Goal: Communication & Community: Answer question/provide support

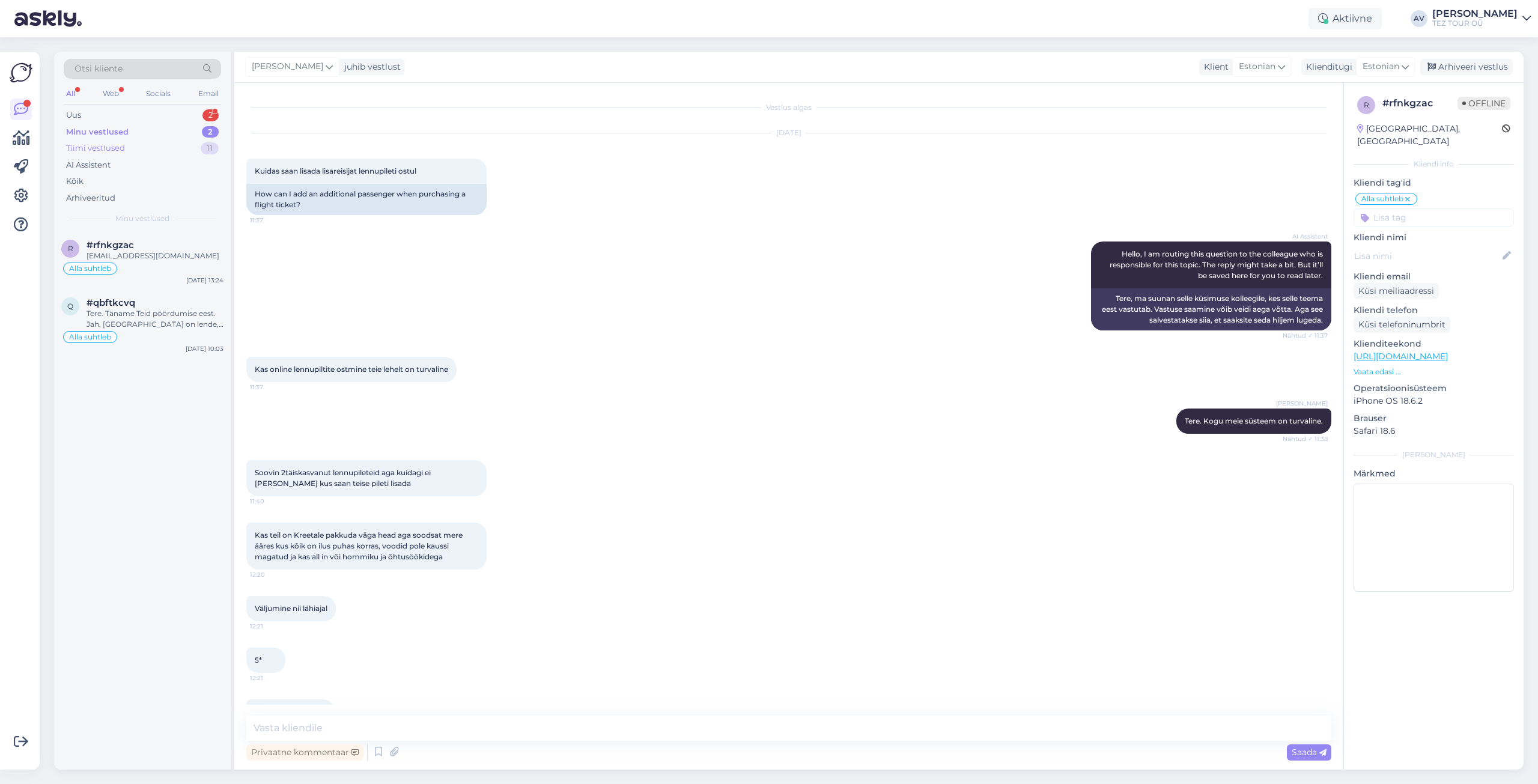
scroll to position [531, 0]
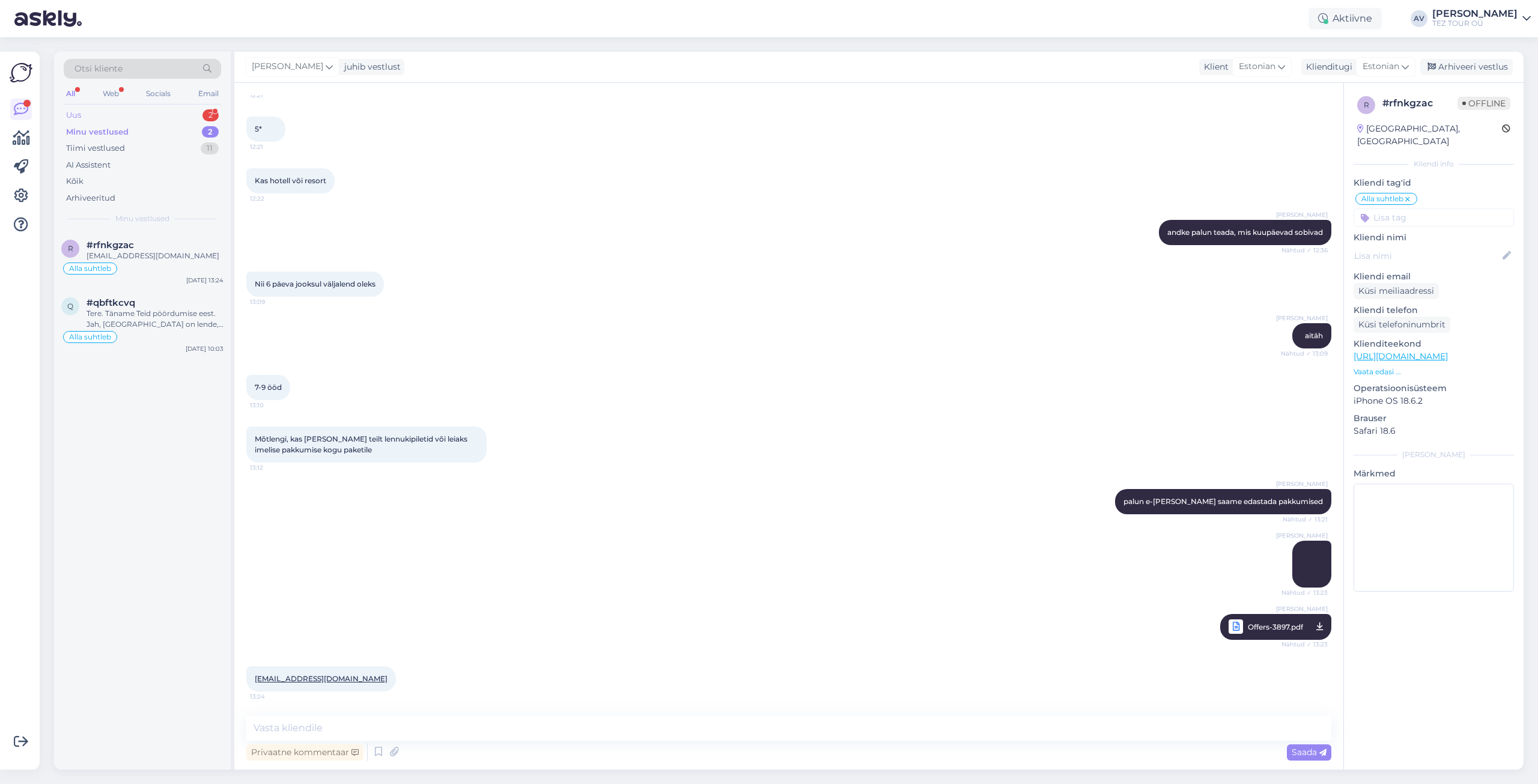
click at [94, 116] on div "Uus 2" at bounding box center [142, 115] width 158 height 16
click at [116, 261] on div "I am routing this question to the colleague who is responsible for this topic. …" at bounding box center [155, 261] width 137 height 21
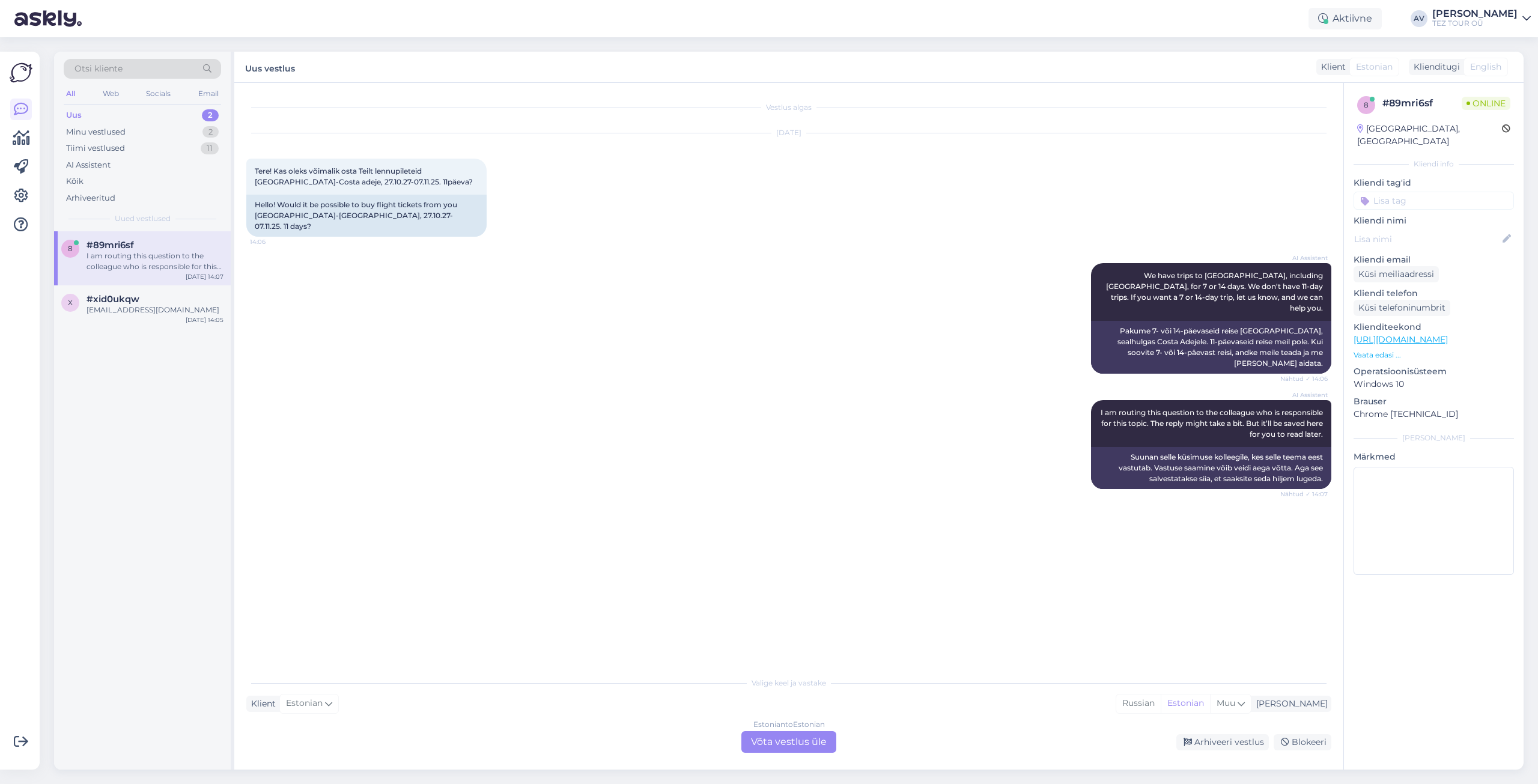
scroll to position [0, 0]
click at [755, 743] on div "Estonian to Estonian Võta vestlus üle" at bounding box center [789, 742] width 95 height 21
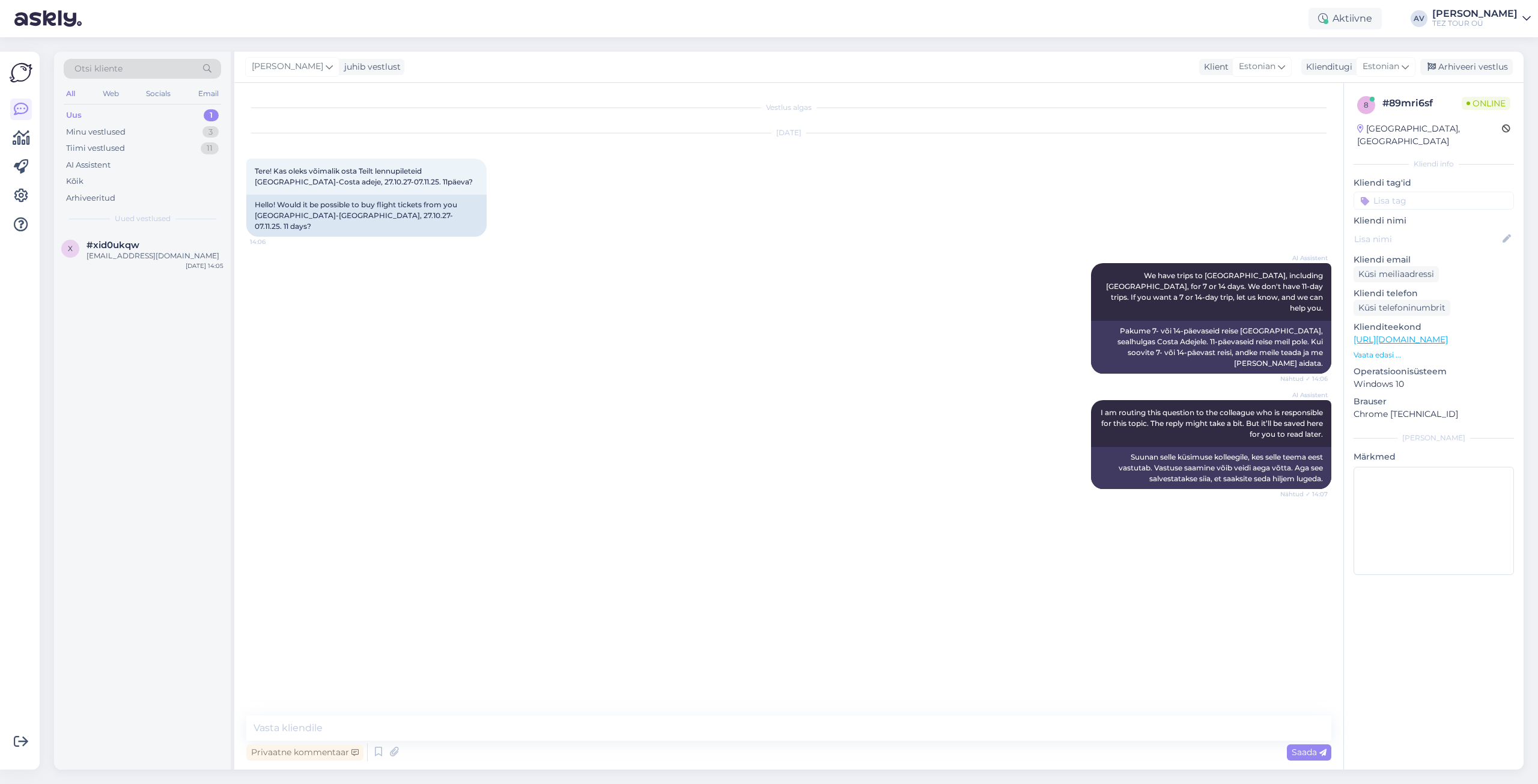
click at [1408, 192] on input at bounding box center [1434, 200] width 161 height 18
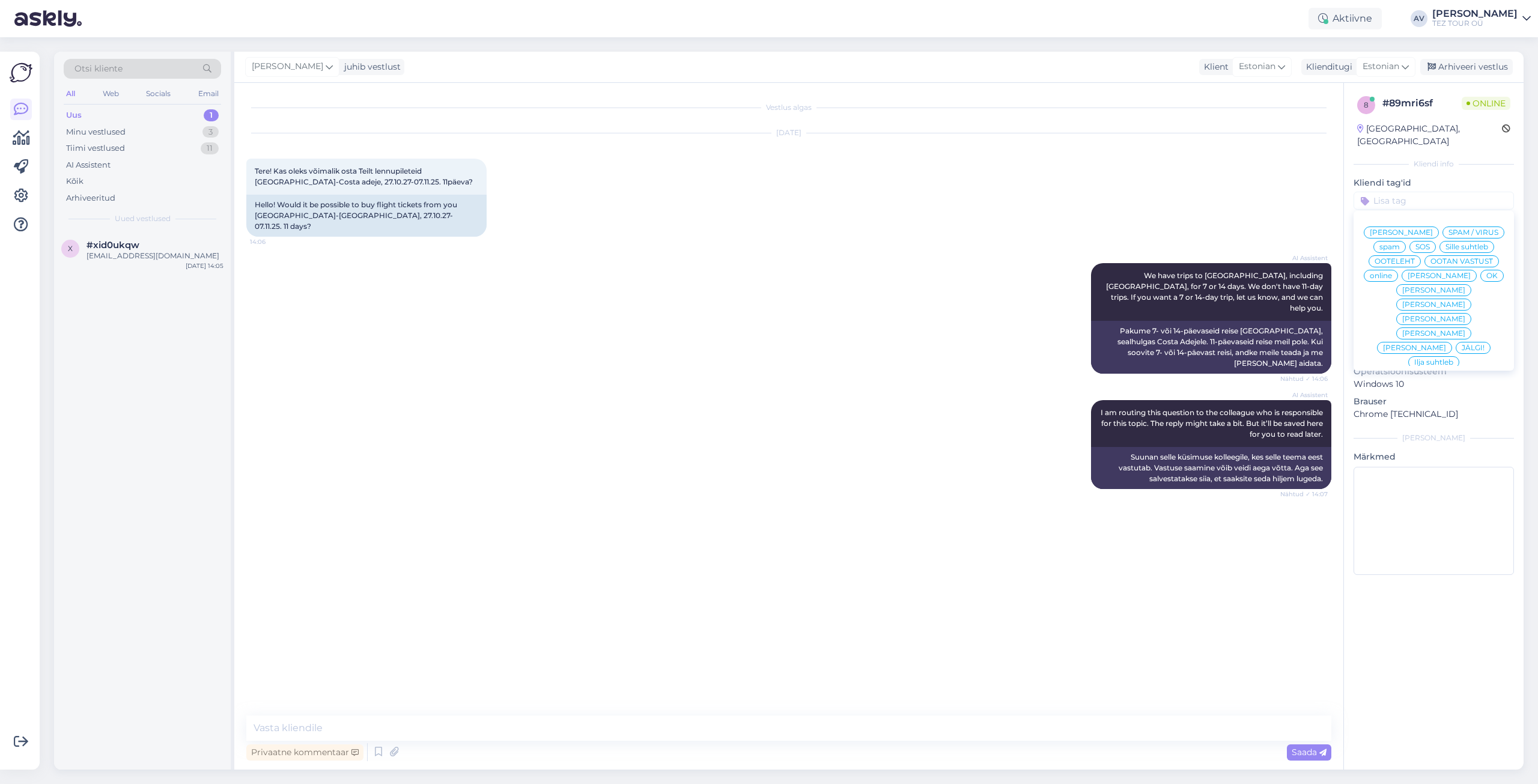
click at [1413, 445] on span "Alla suhtleb" at bounding box center [1433, 448] width 42 height 7
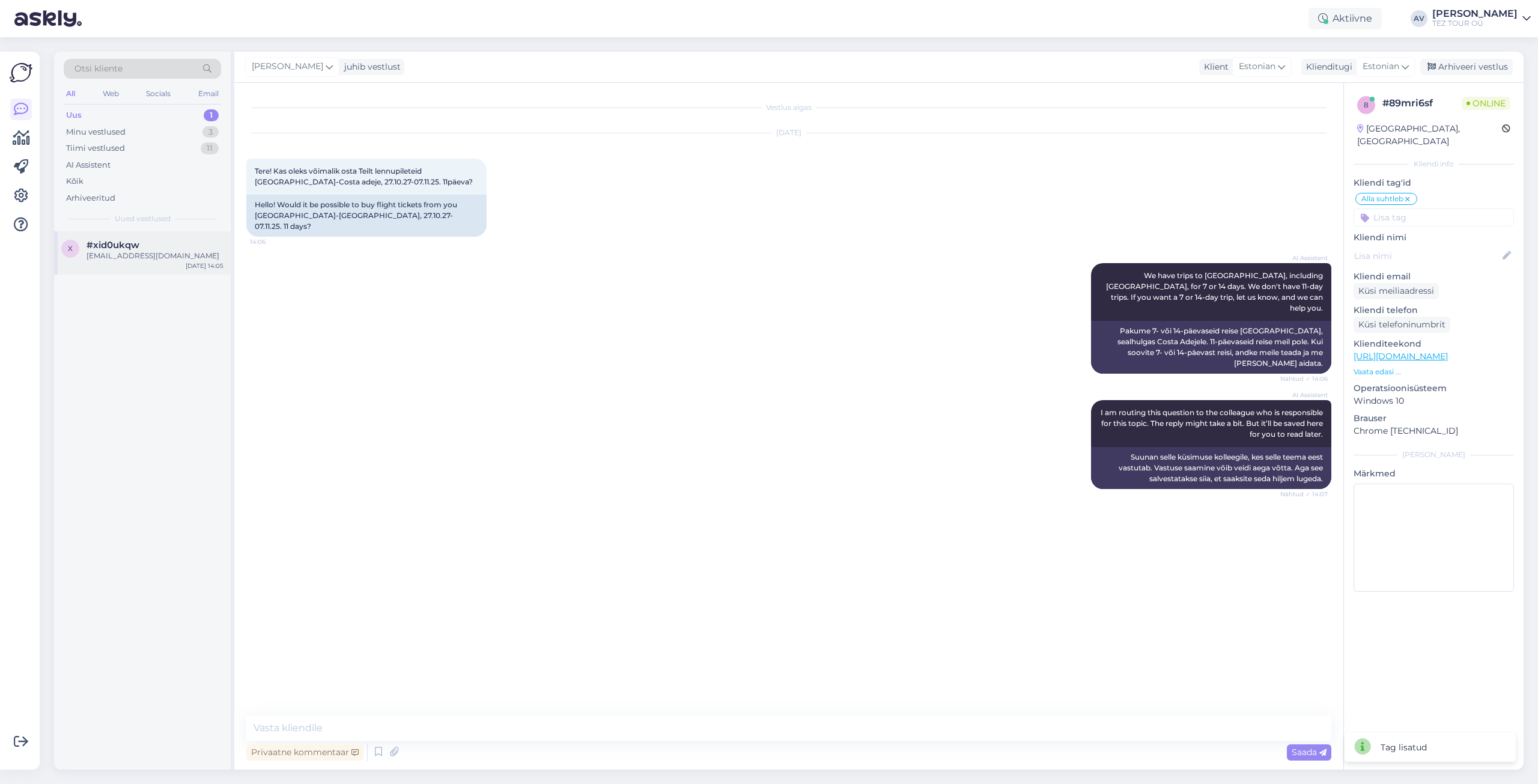
click at [102, 258] on div "[EMAIL_ADDRESS][DOMAIN_NAME]" at bounding box center [155, 256] width 137 height 11
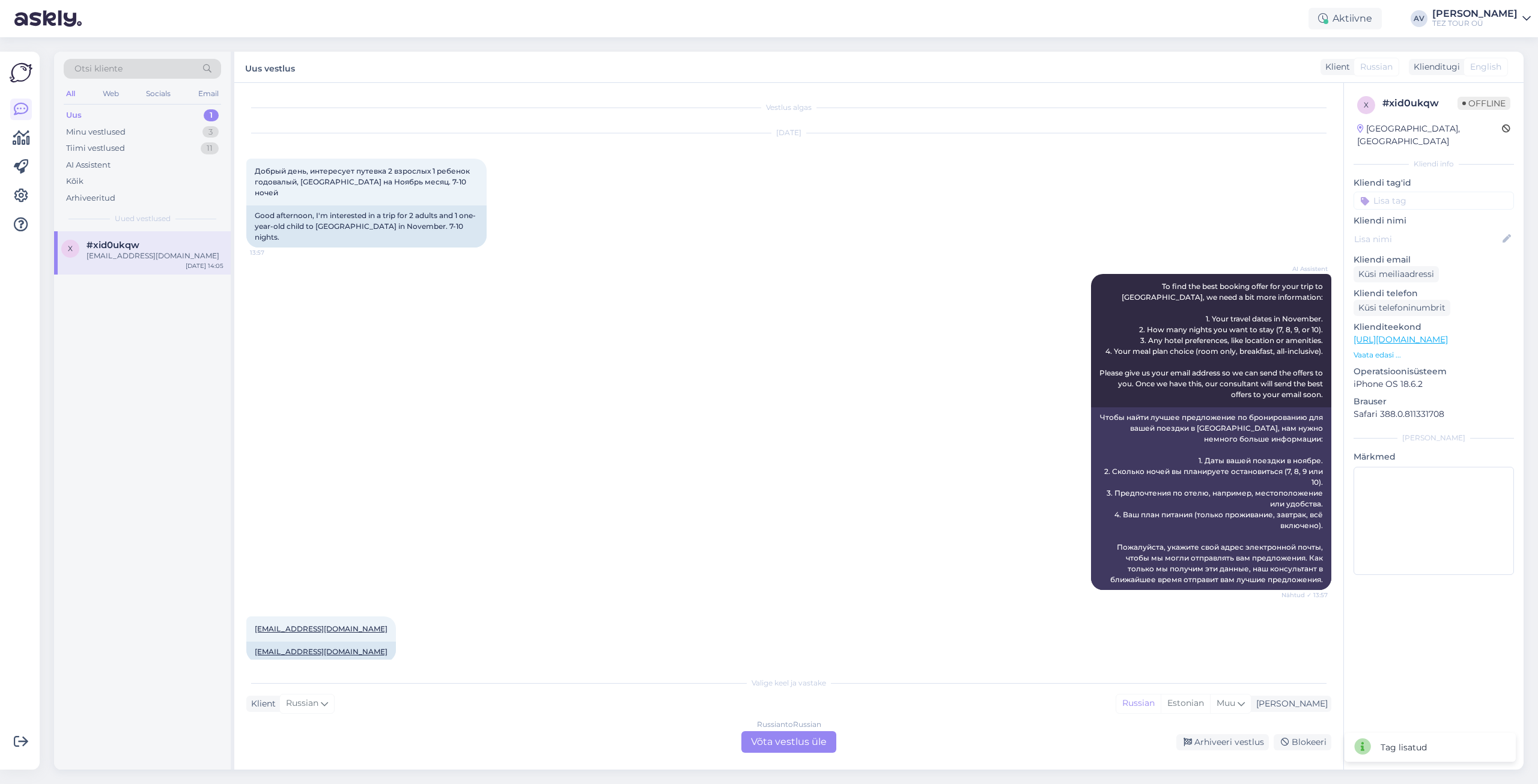
click at [781, 742] on div "Russian to Russian Võta vestlus üle" at bounding box center [789, 742] width 95 height 21
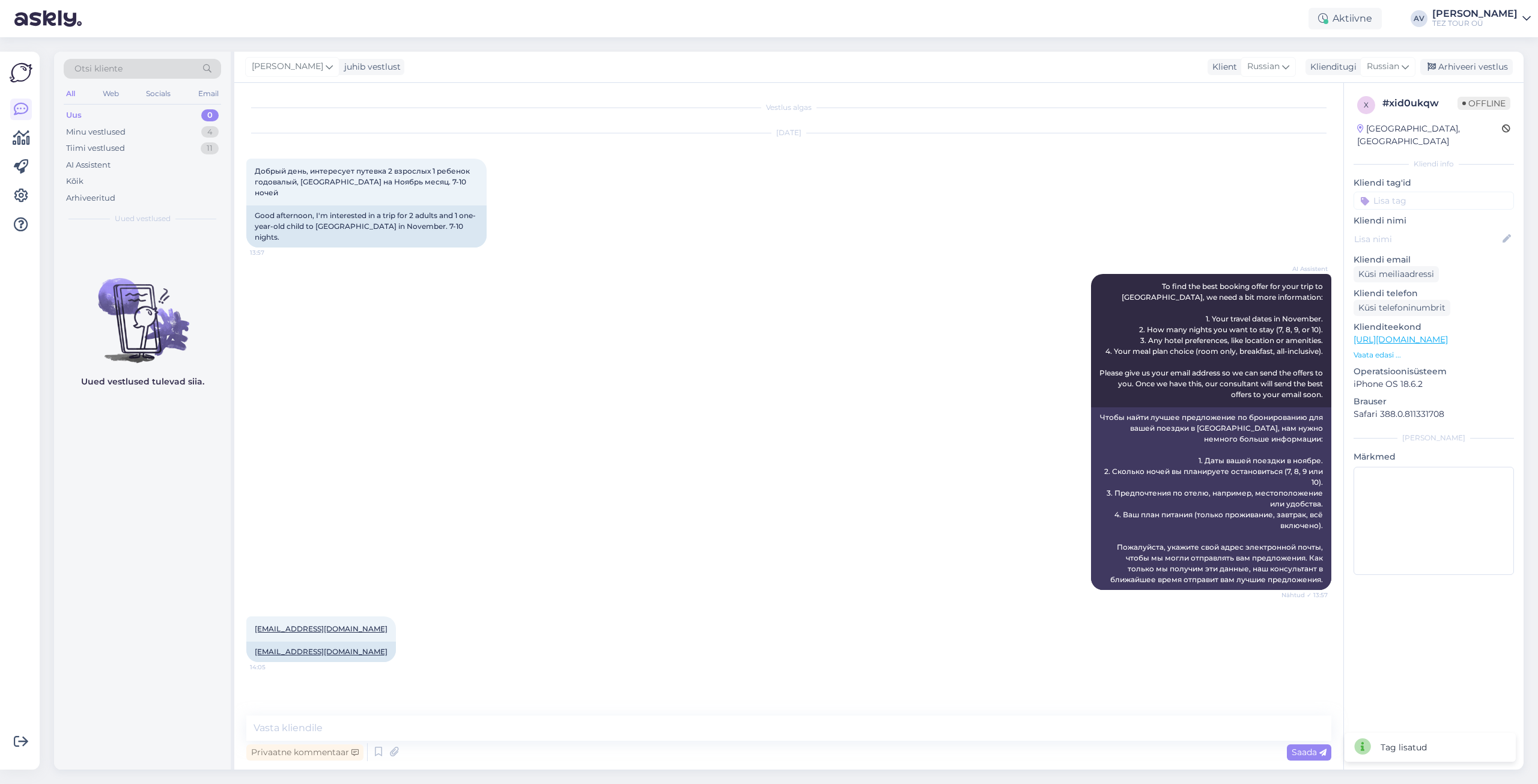
click at [1411, 192] on input at bounding box center [1434, 200] width 161 height 18
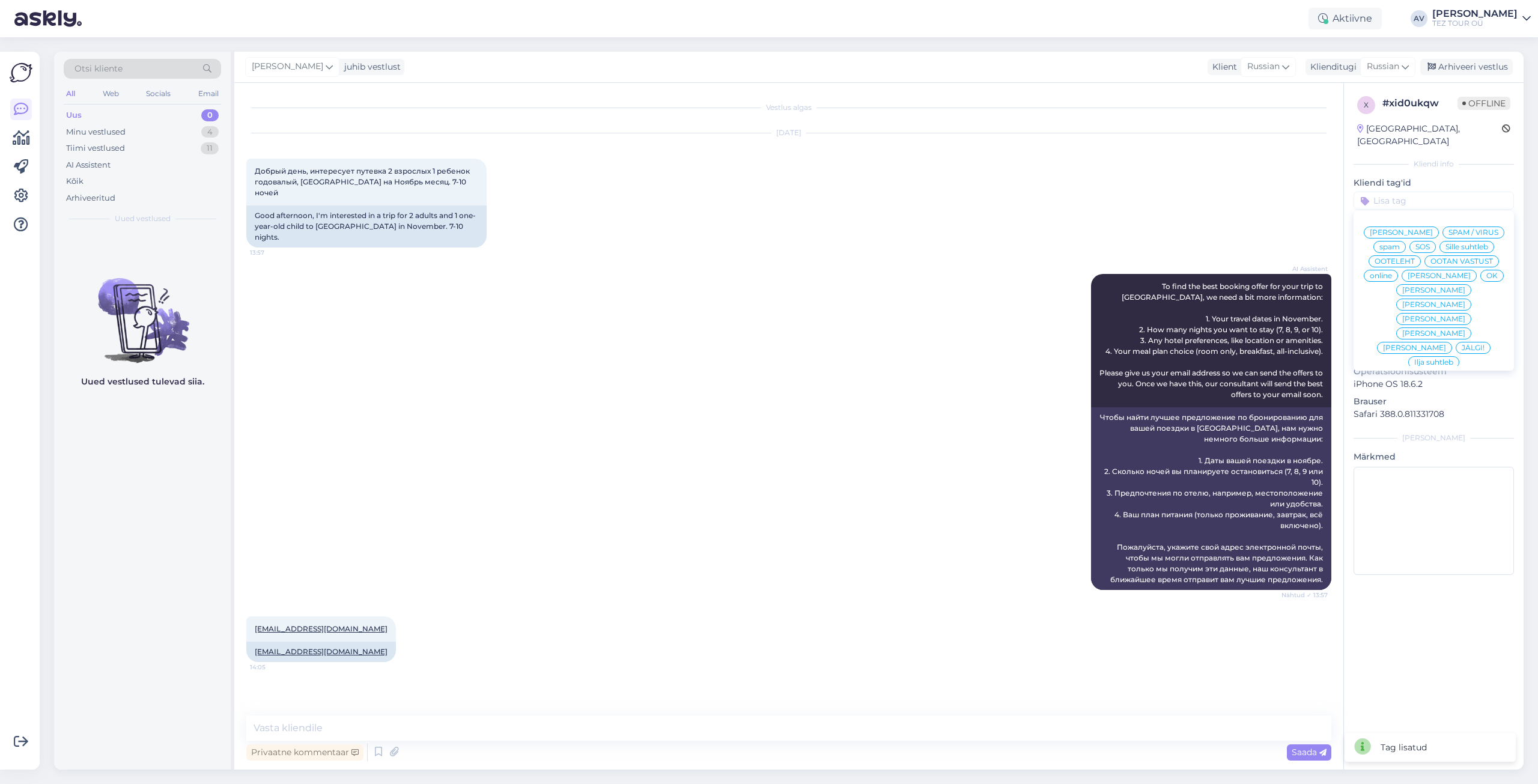
click at [1428, 445] on span "Alla suhtleb" at bounding box center [1433, 448] width 42 height 7
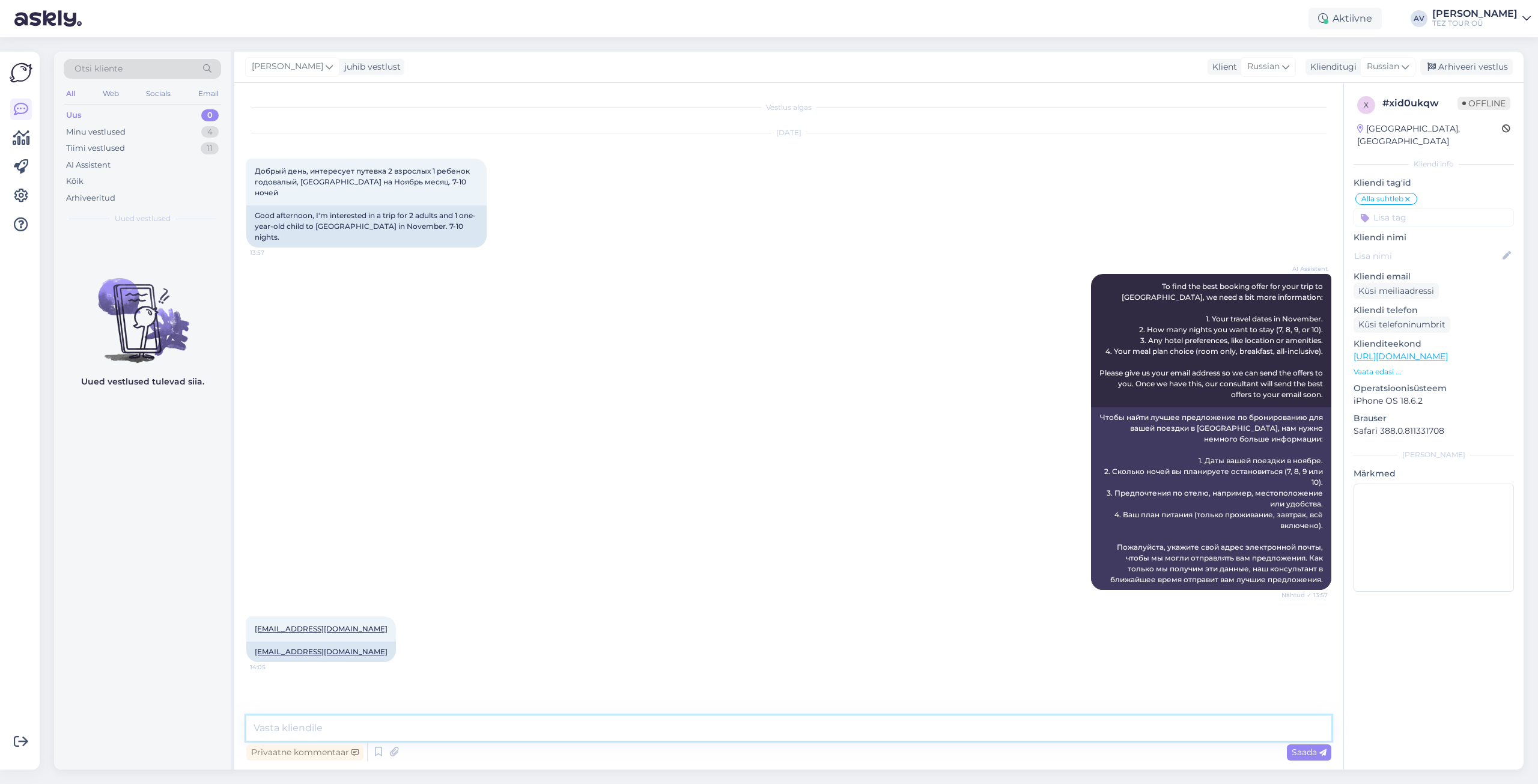
click at [397, 720] on textarea at bounding box center [789, 728] width 1085 height 25
type textarea "Добрый день. Предложение будет выслано на почту."
click at [1290, 754] on div "Saada" at bounding box center [1310, 752] width 45 height 16
click at [951, 398] on div "AI Assistent To find the best booking offer for your trip to [GEOGRAPHIC_DATA],…" at bounding box center [789, 432] width 1085 height 343
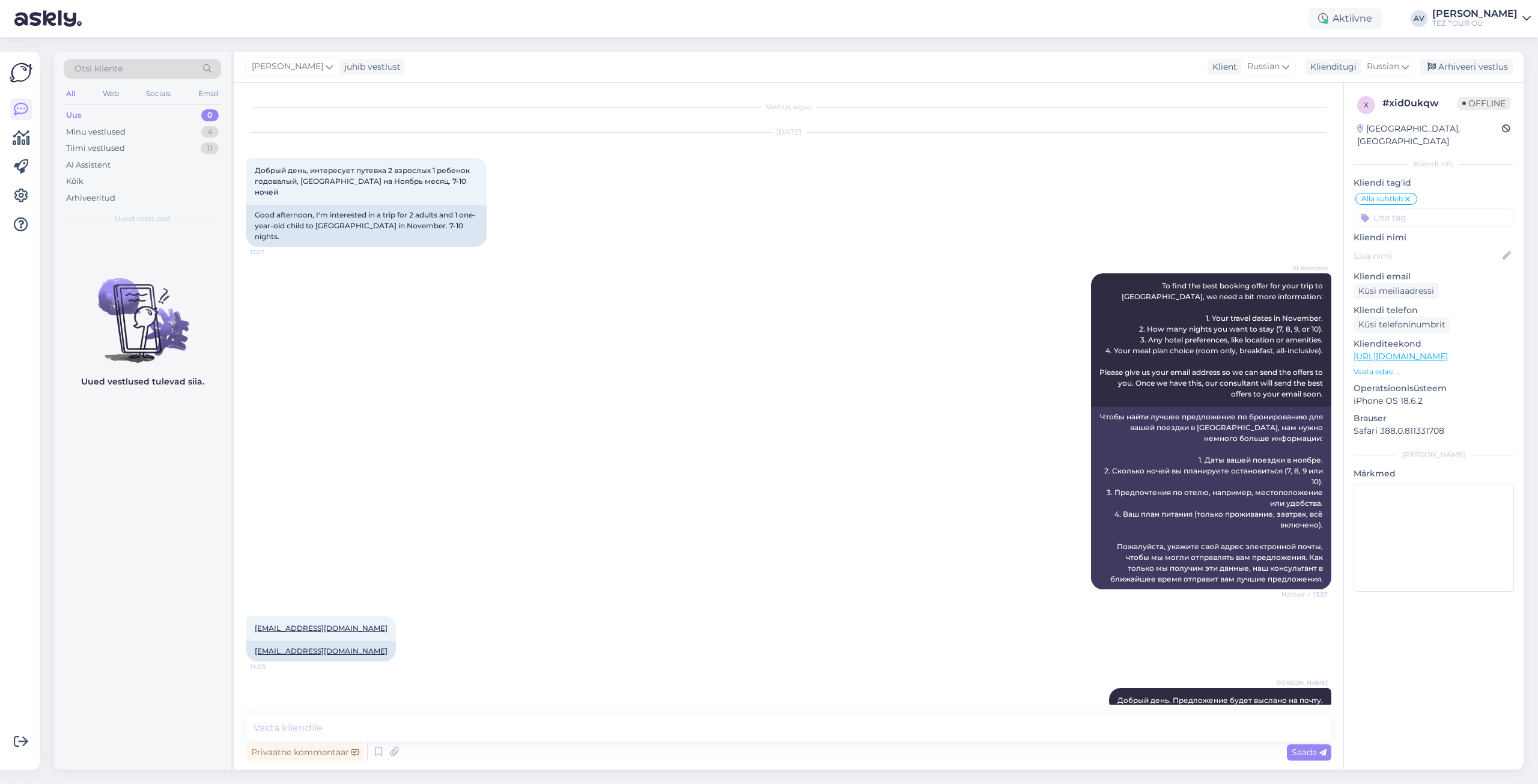
scroll to position [0, 0]
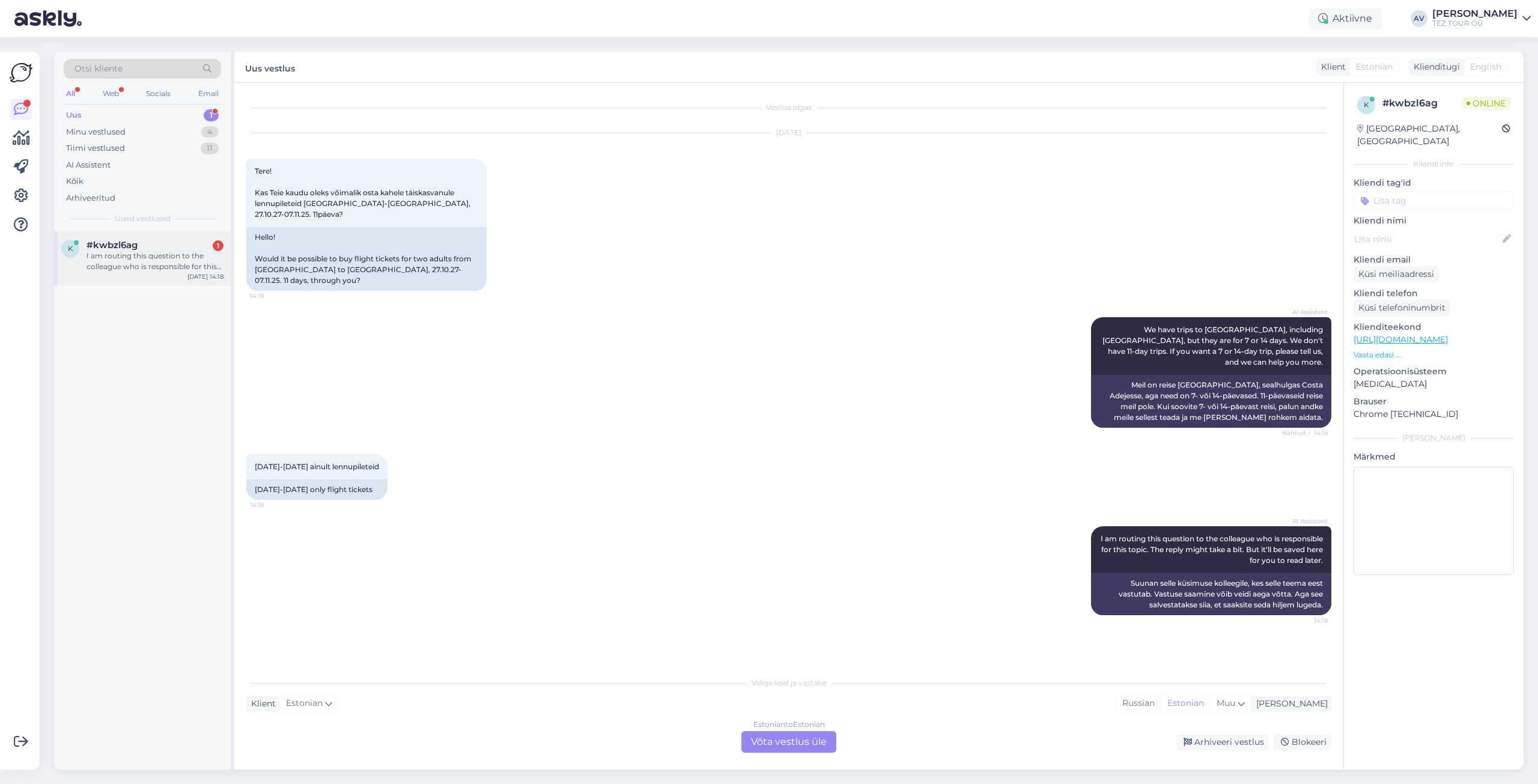
click at [175, 255] on div "I am routing this question to the colleague who is responsible for this topic. …" at bounding box center [155, 261] width 137 height 21
click at [820, 742] on div "Estonian to Estonian Võta vestlus üle" at bounding box center [789, 742] width 95 height 21
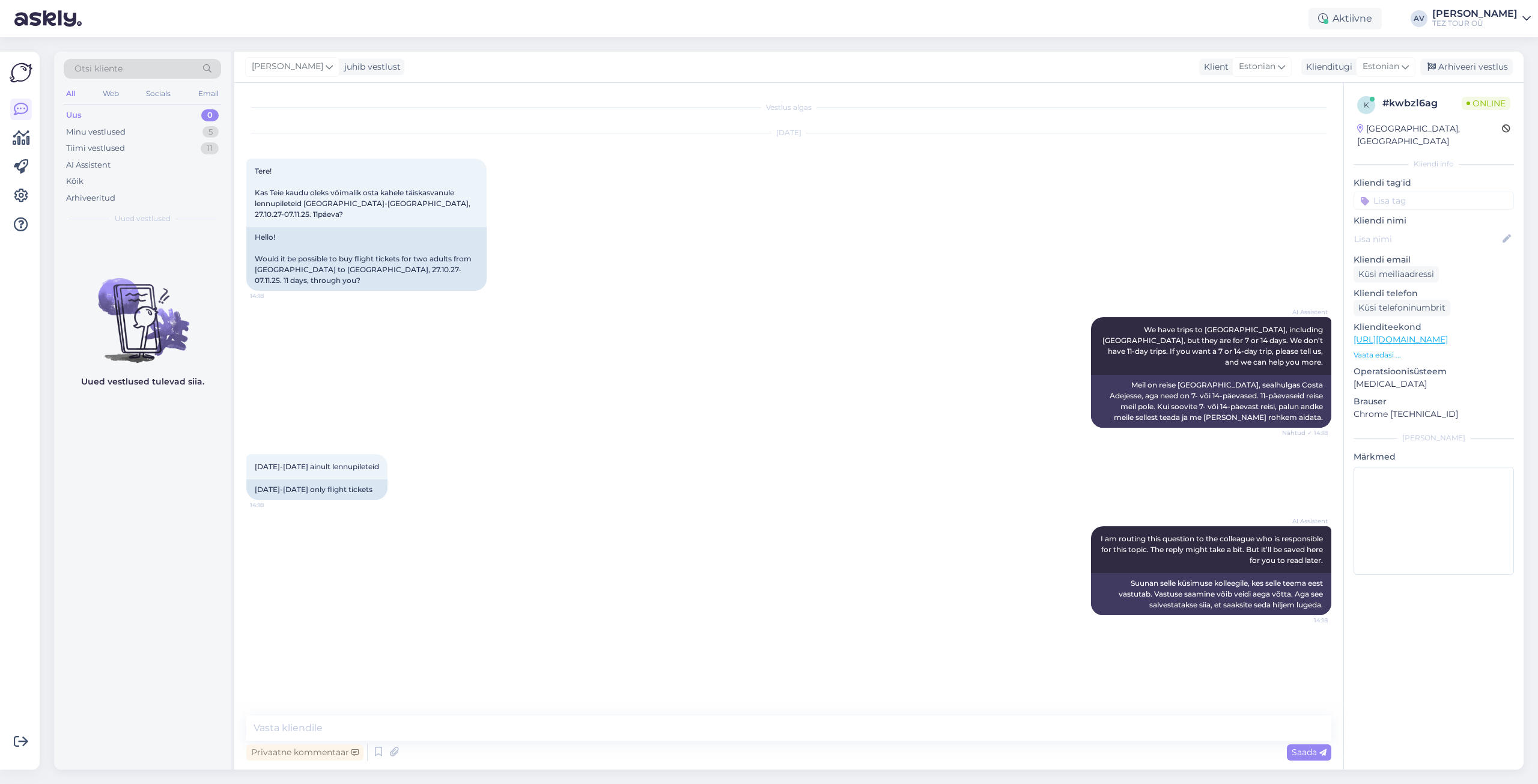
click at [1416, 192] on input at bounding box center [1434, 200] width 161 height 18
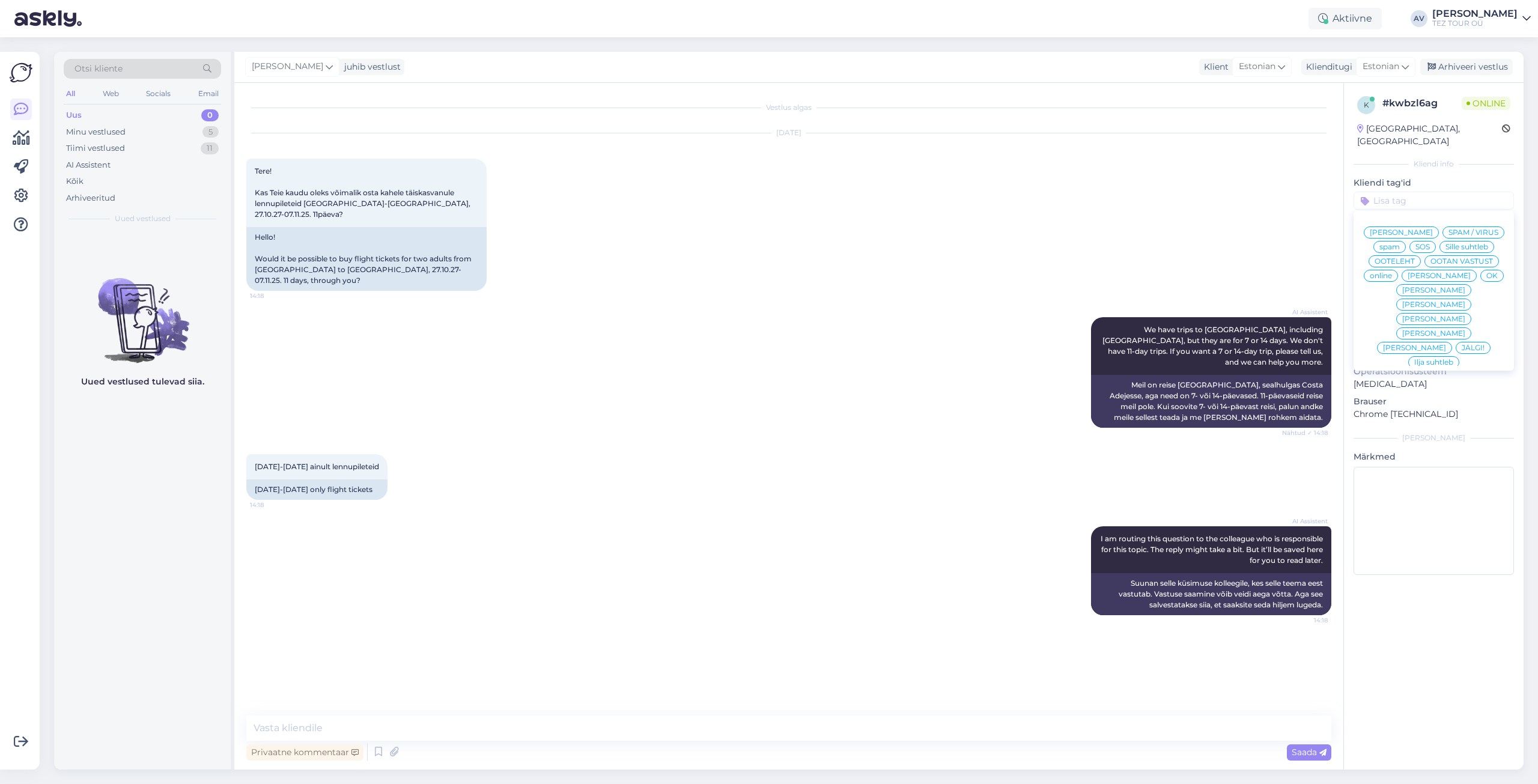
click at [1419, 359] on span "Ilja suhtleb" at bounding box center [1433, 362] width 39 height 7
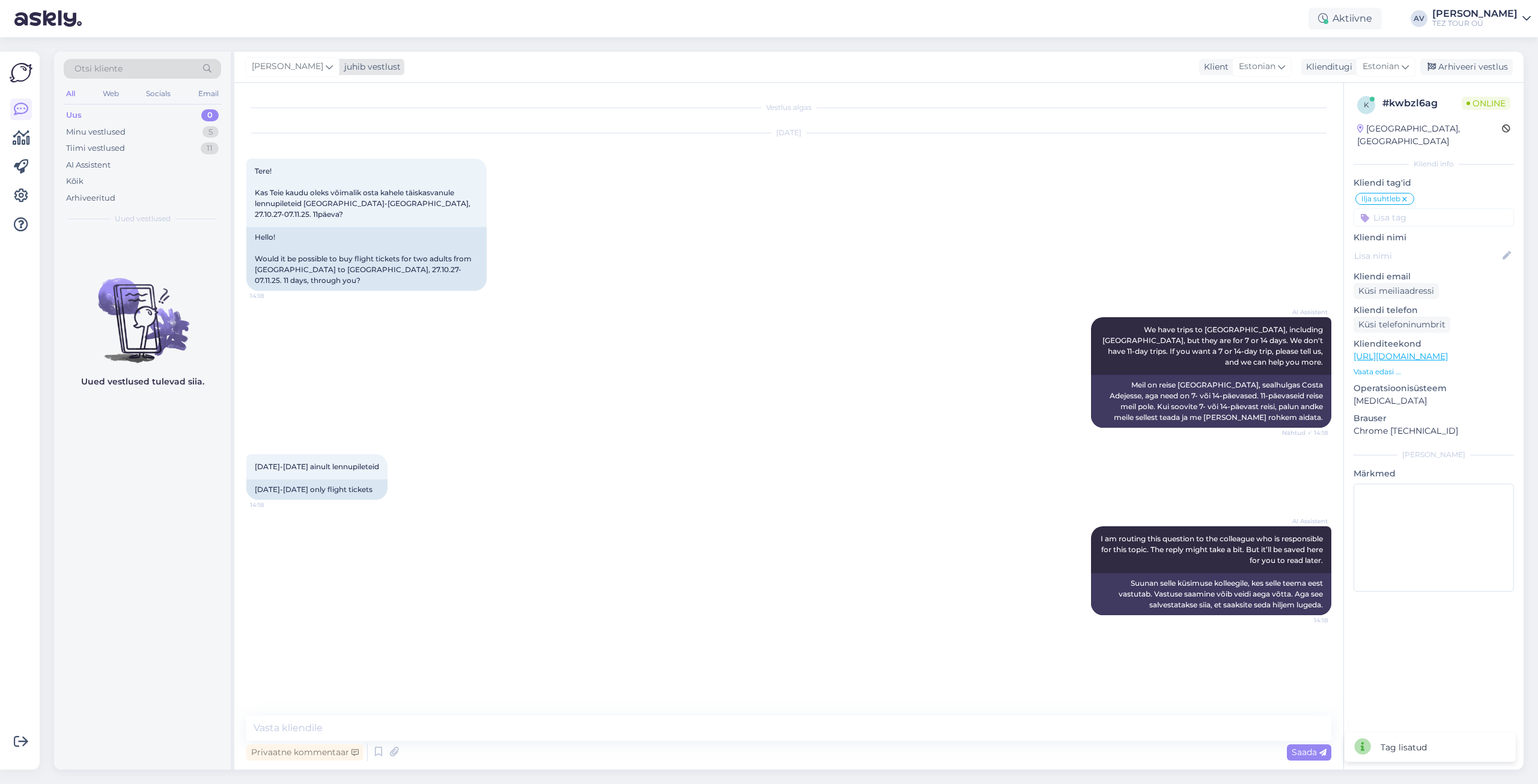
click at [325, 66] on icon at bounding box center [328, 67] width 7 height 14
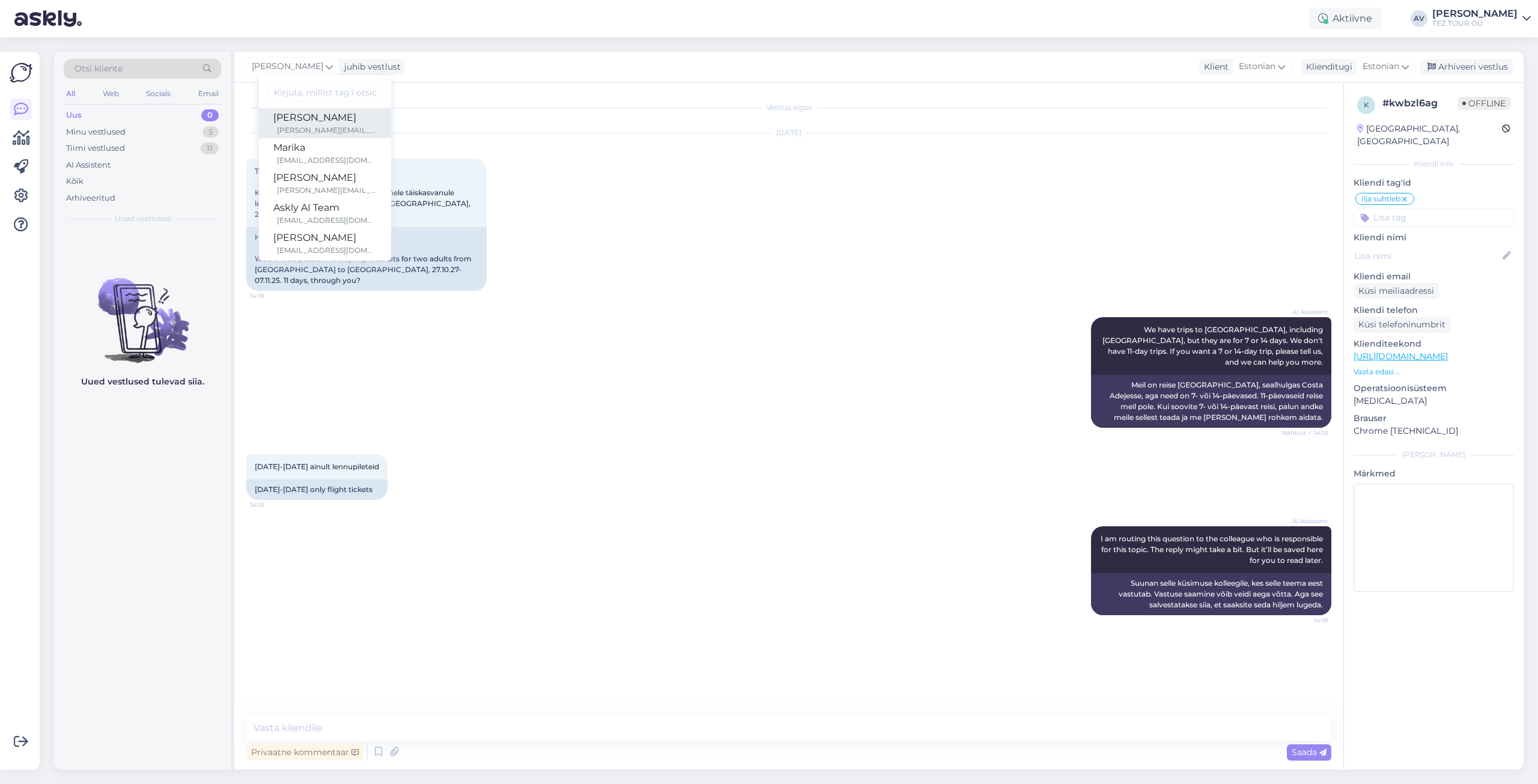
scroll to position [180, 0]
click at [311, 218] on div "[EMAIL_ADDRESS][DOMAIN_NAME]" at bounding box center [326, 223] width 100 height 11
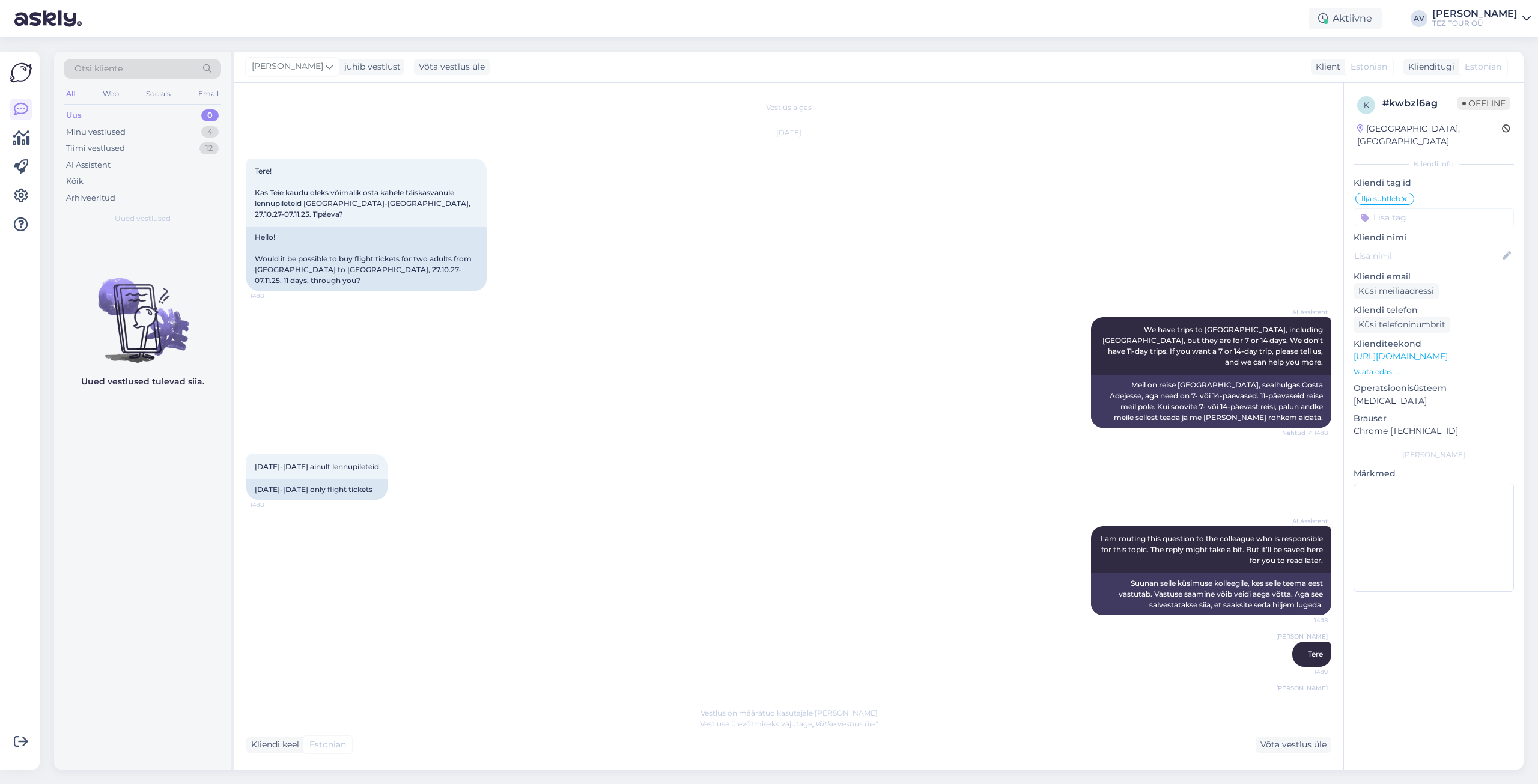
scroll to position [20, 0]
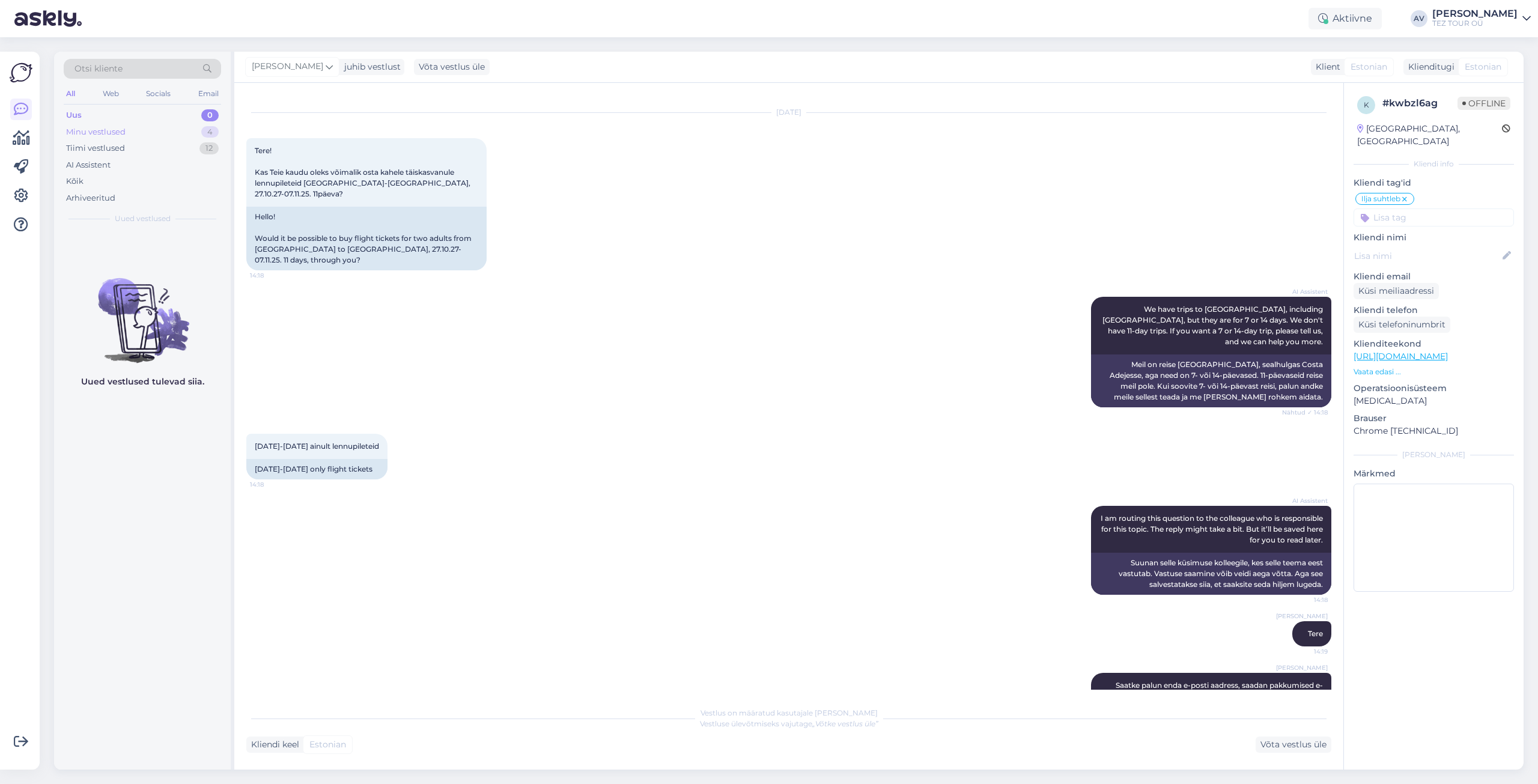
click at [83, 129] on div "Minu vestlused" at bounding box center [95, 132] width 59 height 12
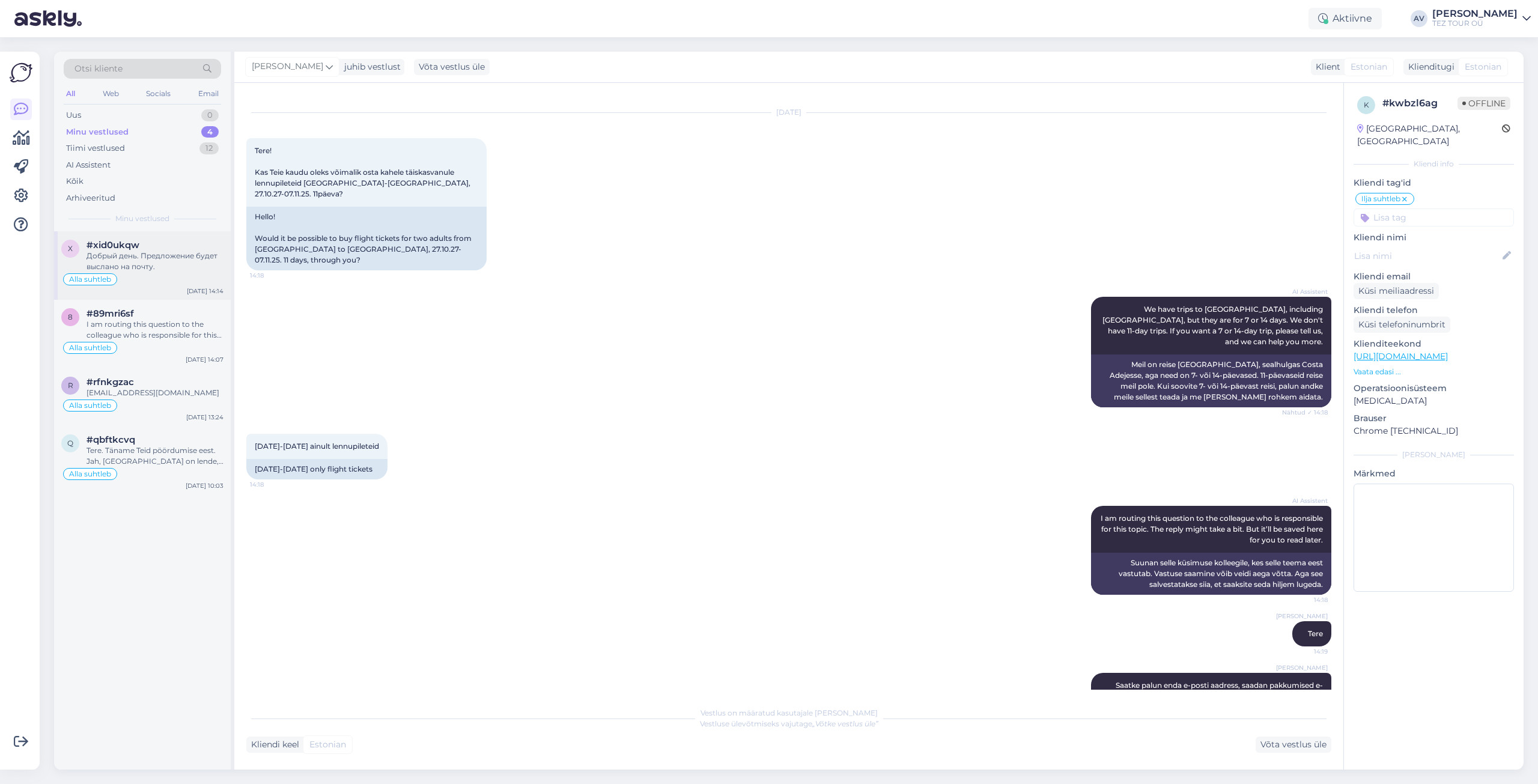
click at [129, 259] on div "Добрый день. Предложение будет выслано на почту." at bounding box center [155, 261] width 137 height 21
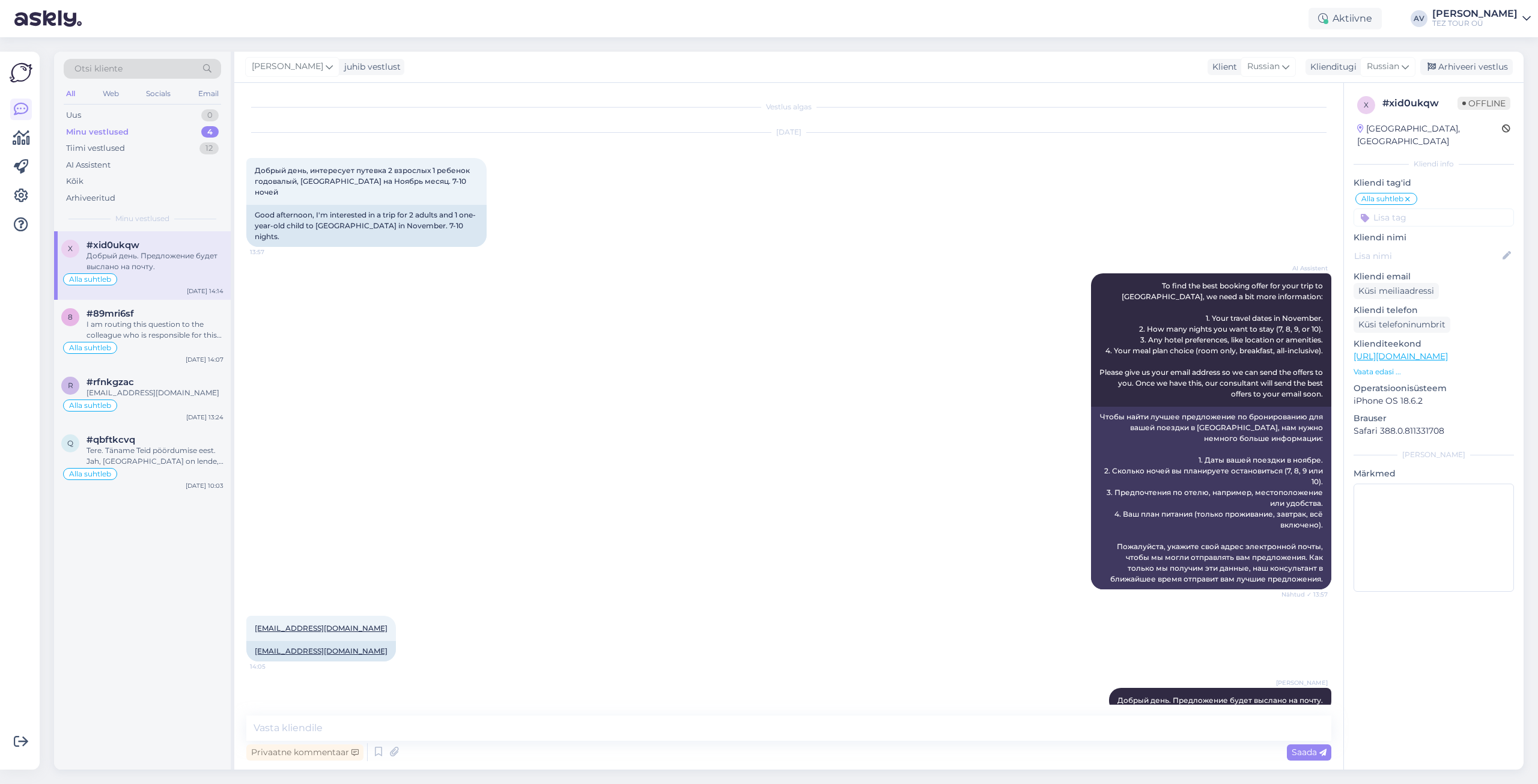
click at [606, 709] on div "Vestlus algas [DATE] Добрый день, интересует путевка 2 взрослых 1 ребенок годов…" at bounding box center [789, 427] width 1109 height 687
click at [606, 710] on div "Vestlus algas [DATE] Добрый день, интересует путевка 2 взрослых 1 ребенок годов…" at bounding box center [789, 427] width 1109 height 687
click at [740, 727] on textarea at bounding box center [789, 728] width 1085 height 25
type textarea "Предложение выслано!"
click at [1321, 752] on icon at bounding box center [1322, 752] width 7 height 7
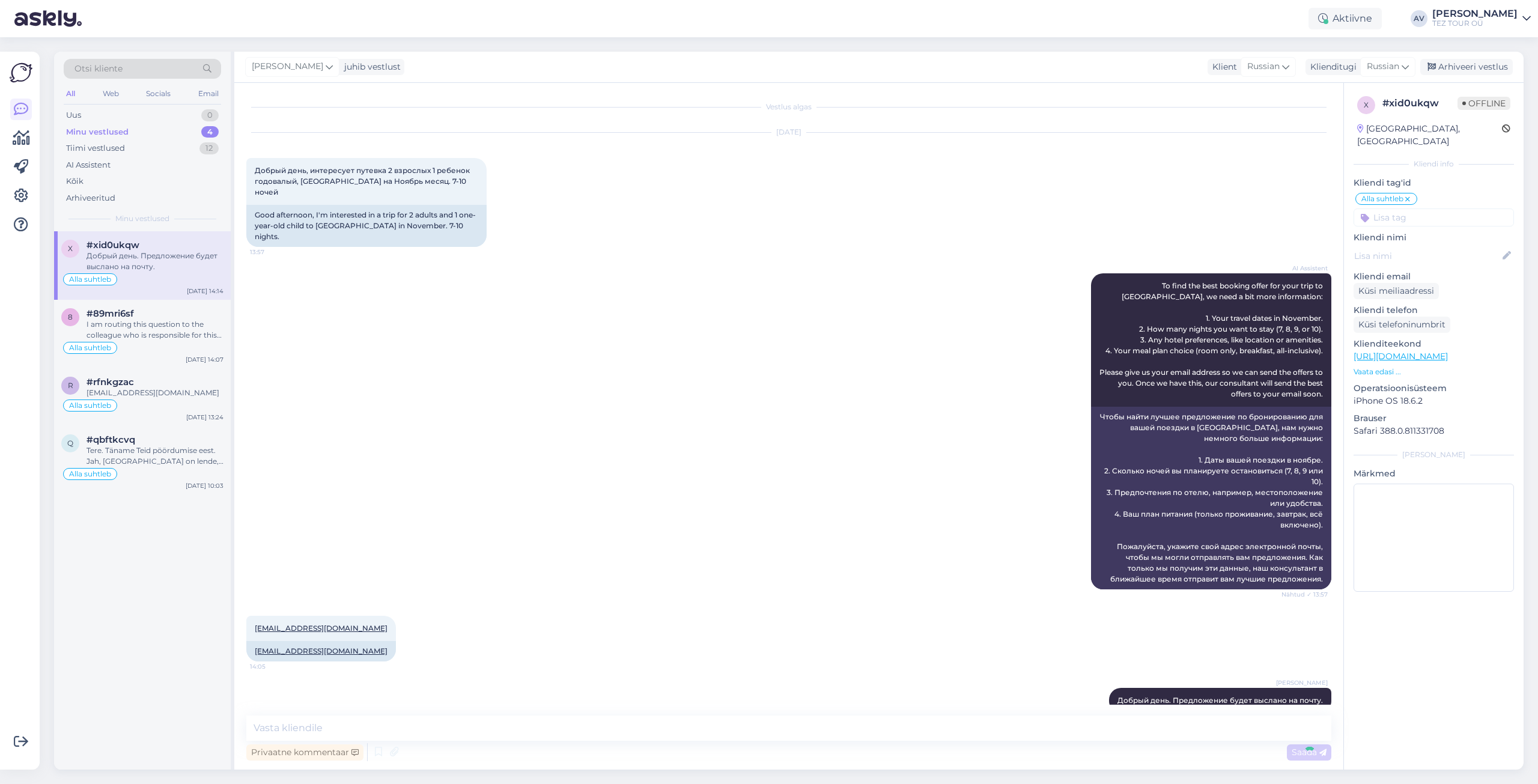
scroll to position [52, 0]
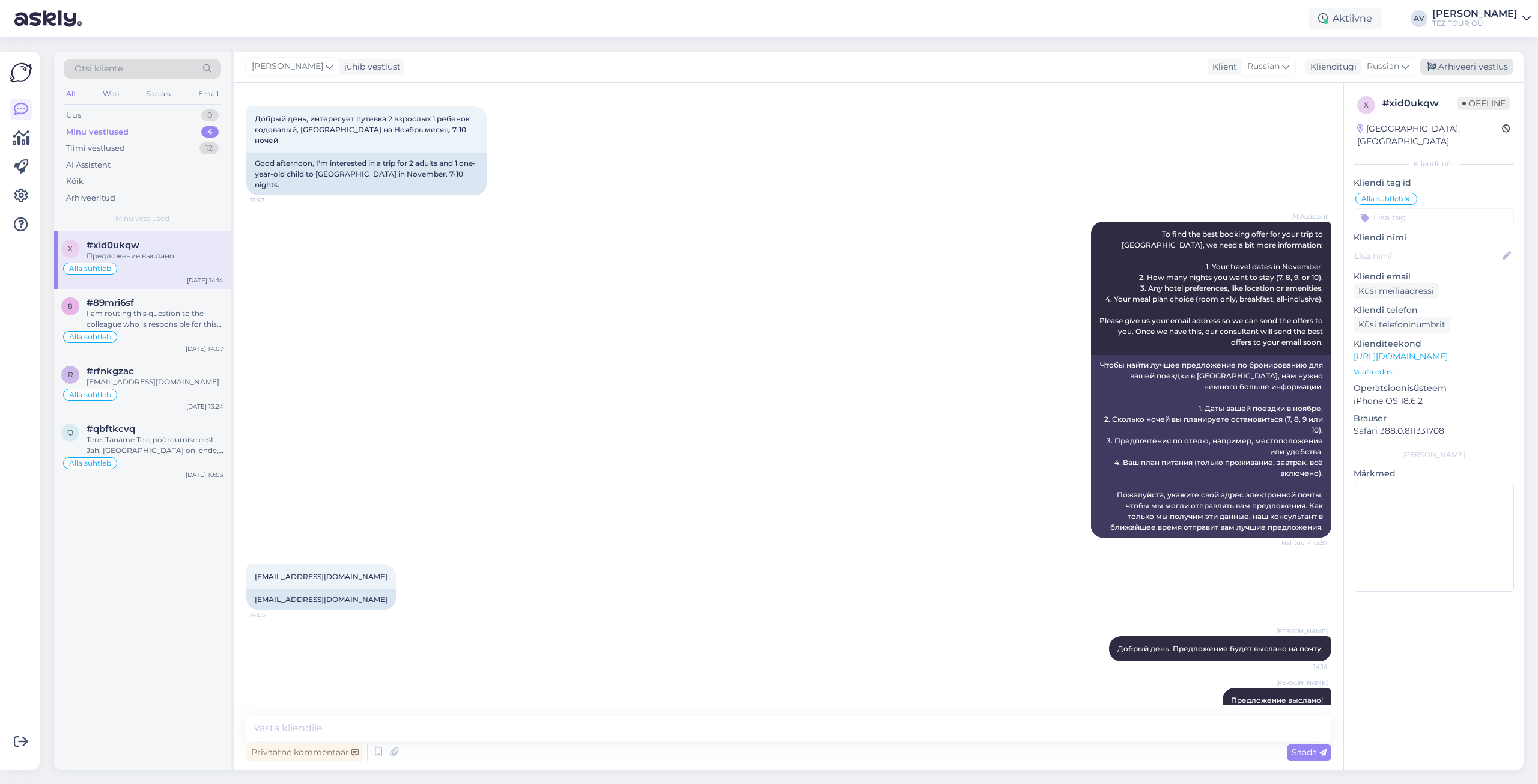
click at [1459, 64] on div "Arhiveeri vestlus" at bounding box center [1467, 67] width 93 height 16
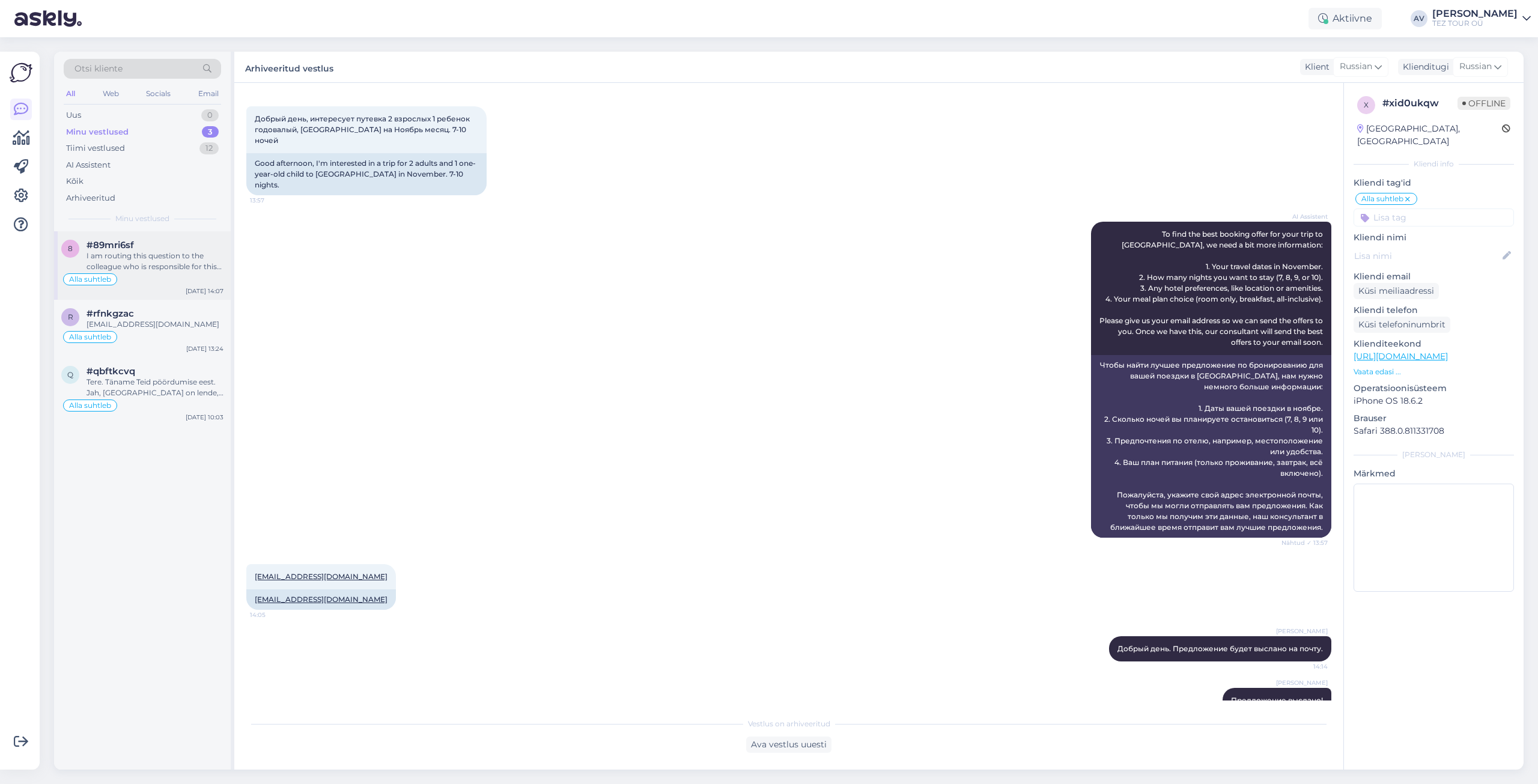
click at [133, 262] on div "I am routing this question to the colleague who is responsible for this topic. …" at bounding box center [155, 261] width 137 height 21
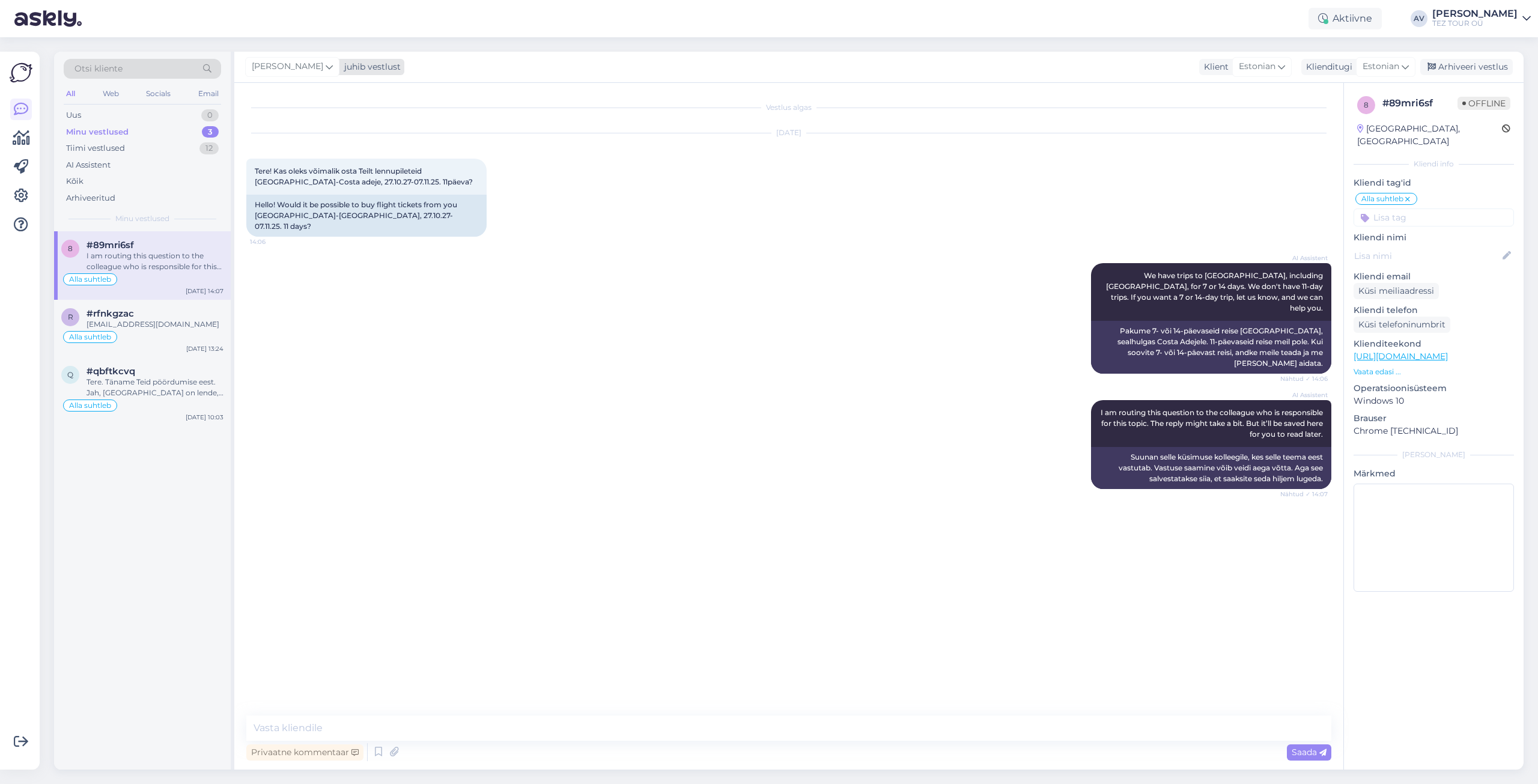
click at [325, 64] on icon at bounding box center [328, 67] width 7 height 14
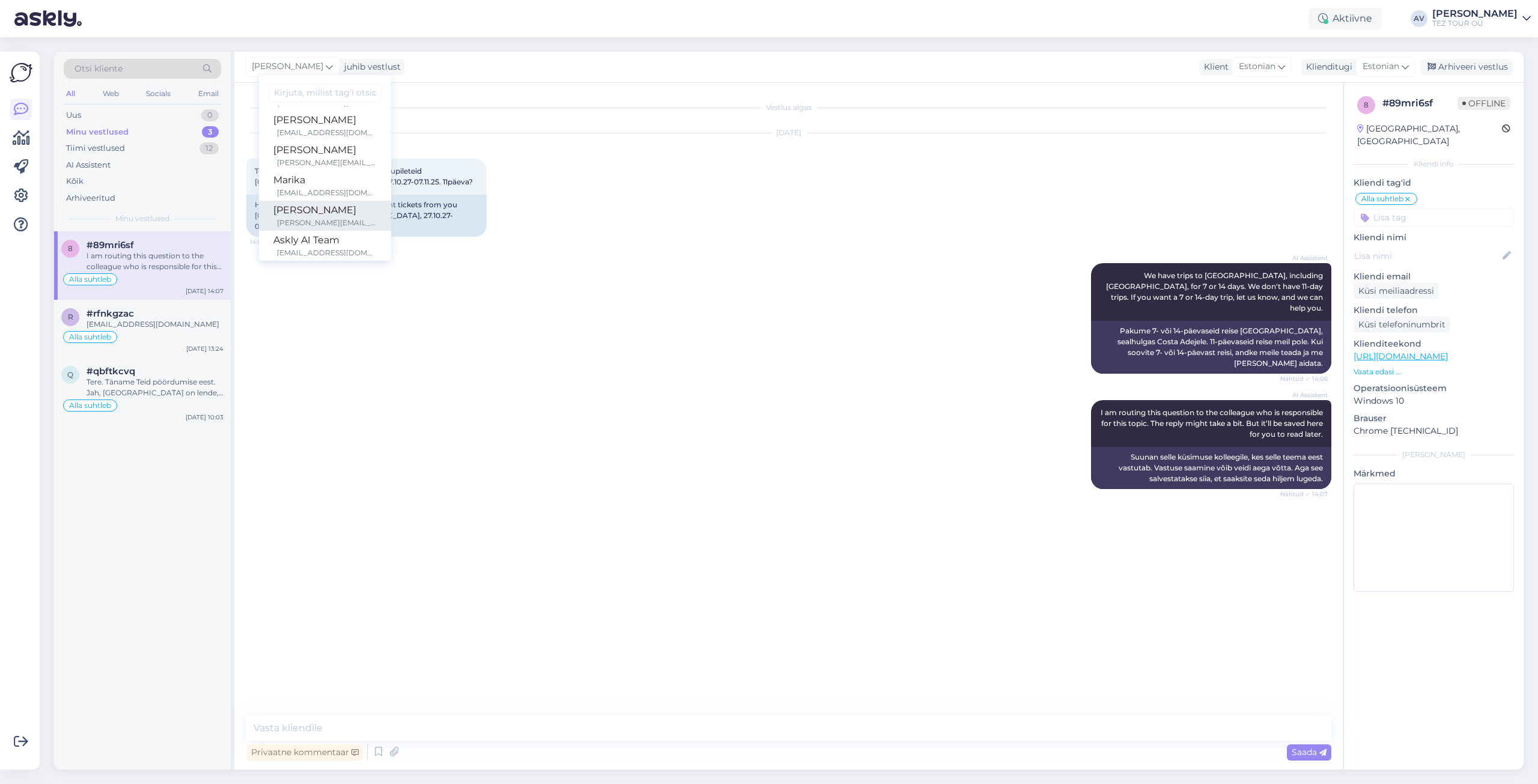
scroll to position [180, 0]
click at [315, 212] on div "[PERSON_NAME]" at bounding box center [324, 210] width 104 height 15
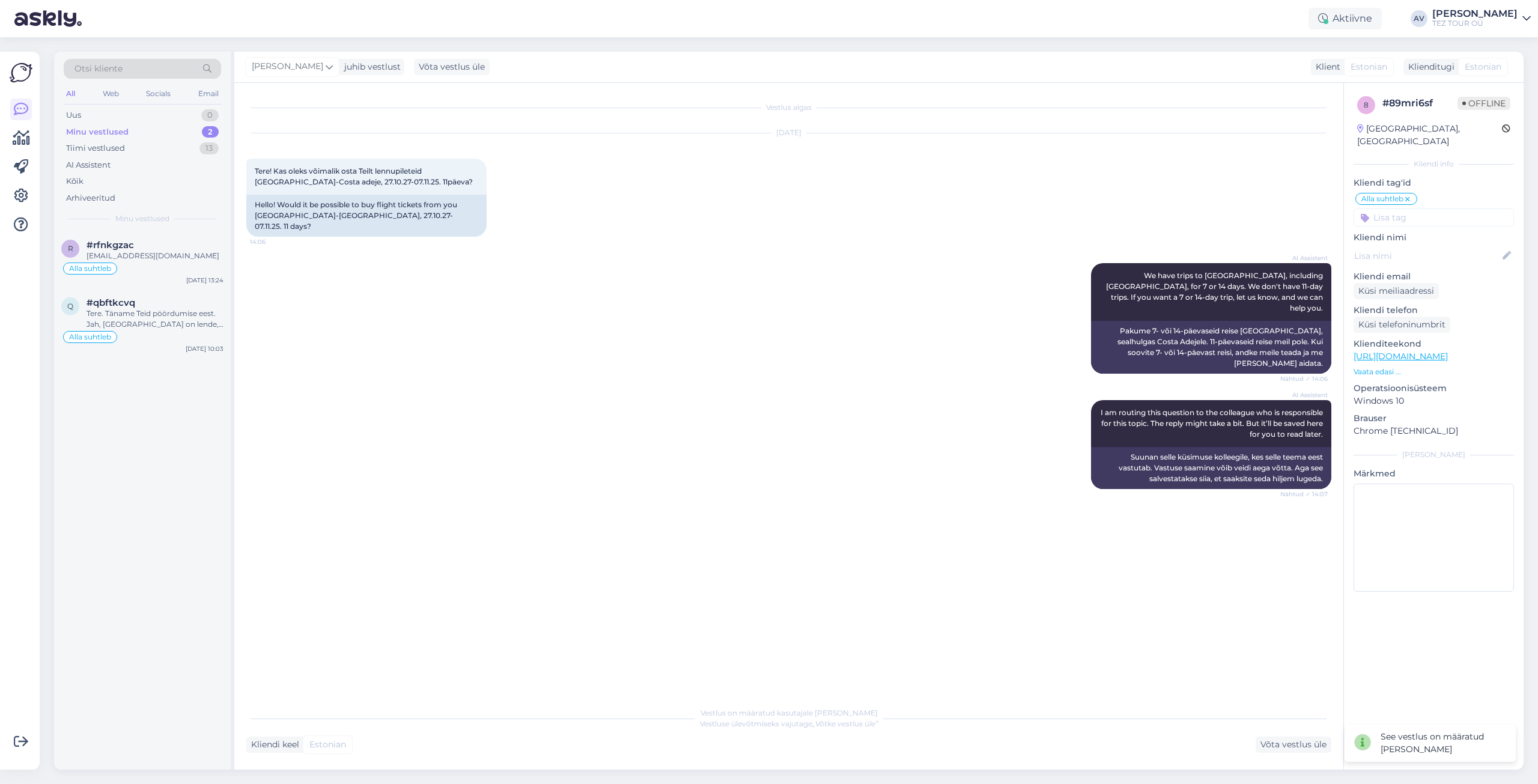
click at [1409, 195] on icon at bounding box center [1407, 199] width 7 height 10
click at [1376, 192] on input at bounding box center [1434, 200] width 161 height 18
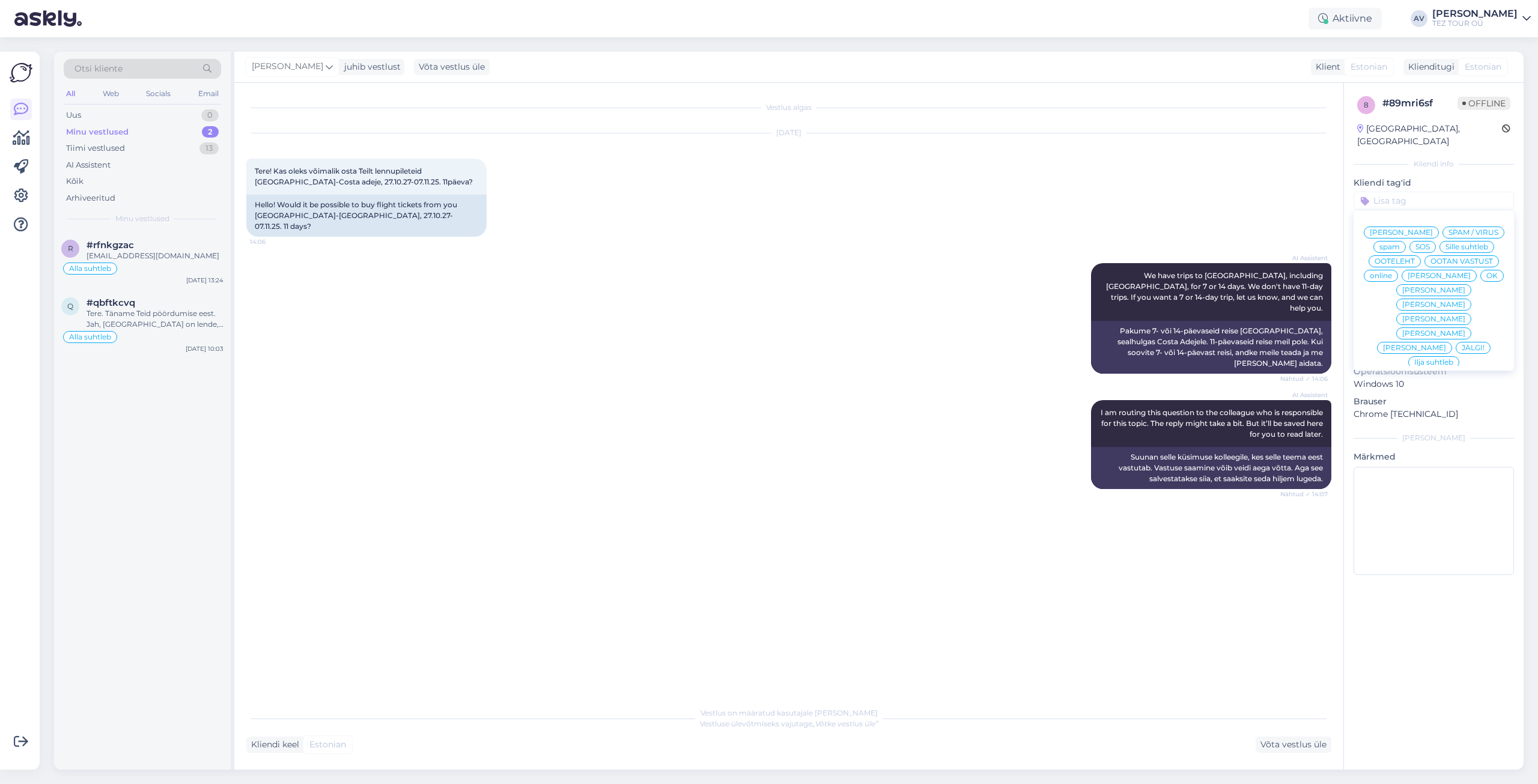
click at [1423, 359] on span "Ilja suhtleb" at bounding box center [1433, 362] width 39 height 7
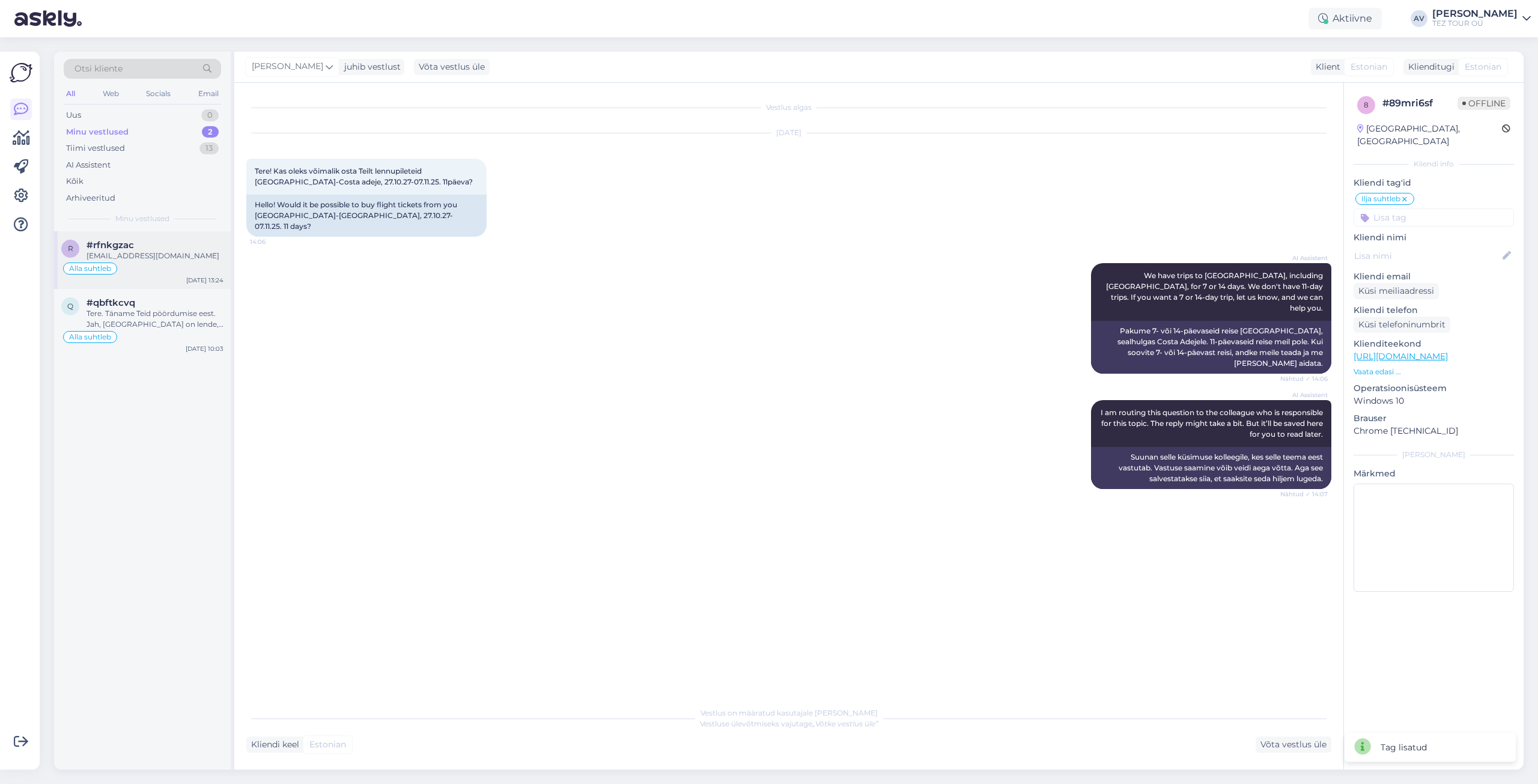
click at [136, 257] on div "[EMAIL_ADDRESS][DOMAIN_NAME]" at bounding box center [155, 256] width 137 height 11
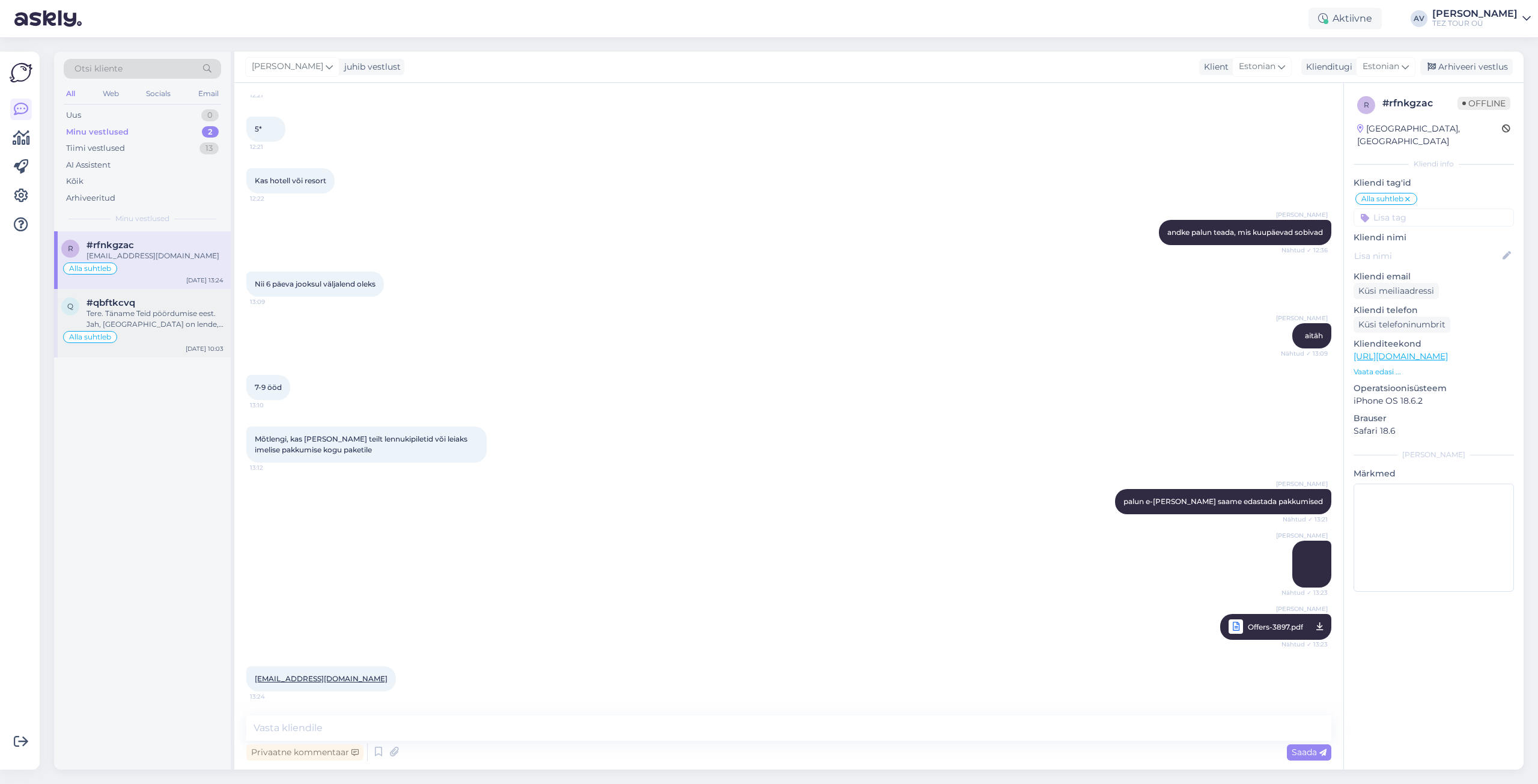
click at [170, 321] on div "Tere. Täname Teid pöördumise eest. Jah, [GEOGRAPHIC_DATA] on lende, aga need nõ…" at bounding box center [155, 318] width 137 height 21
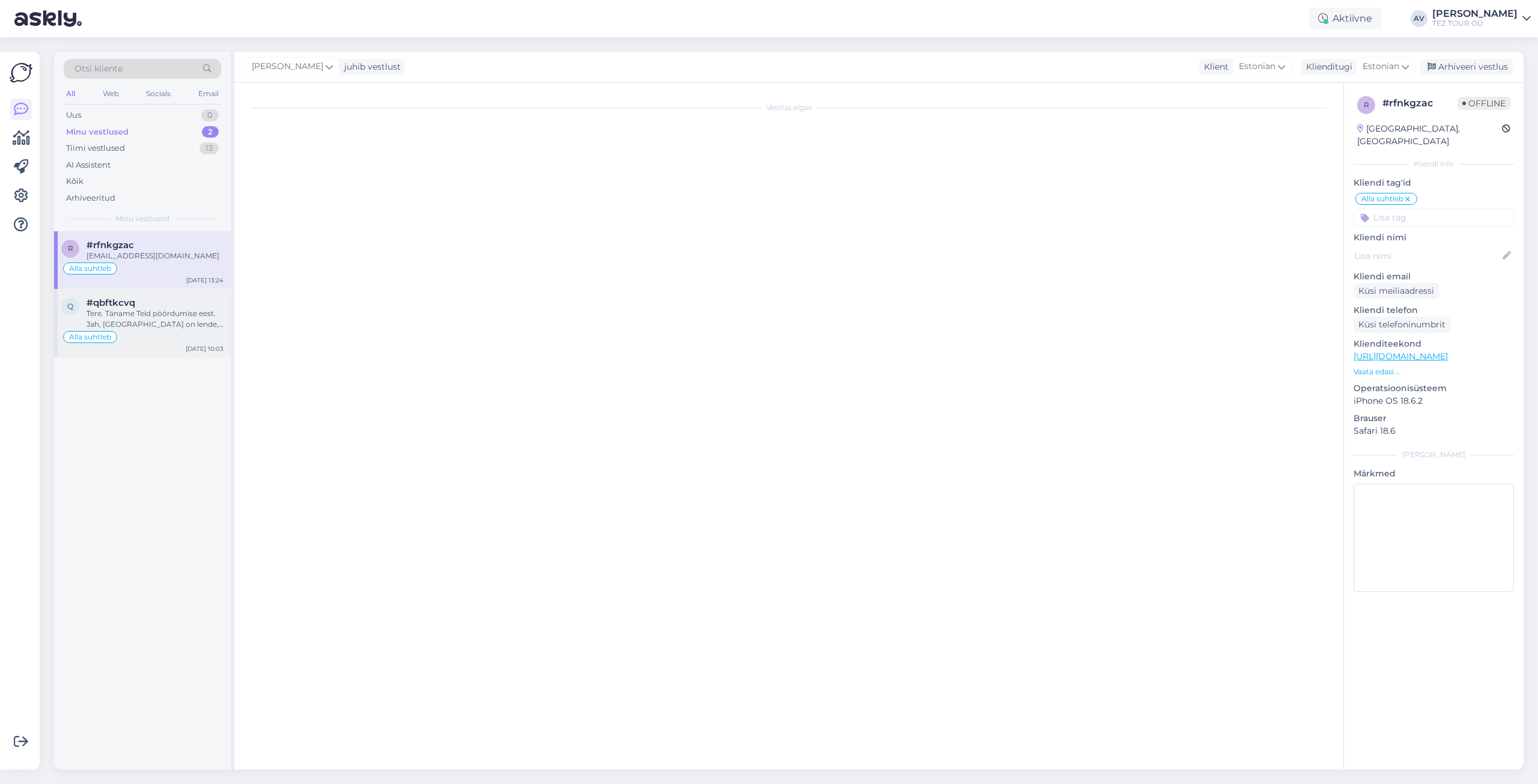
scroll to position [0, 0]
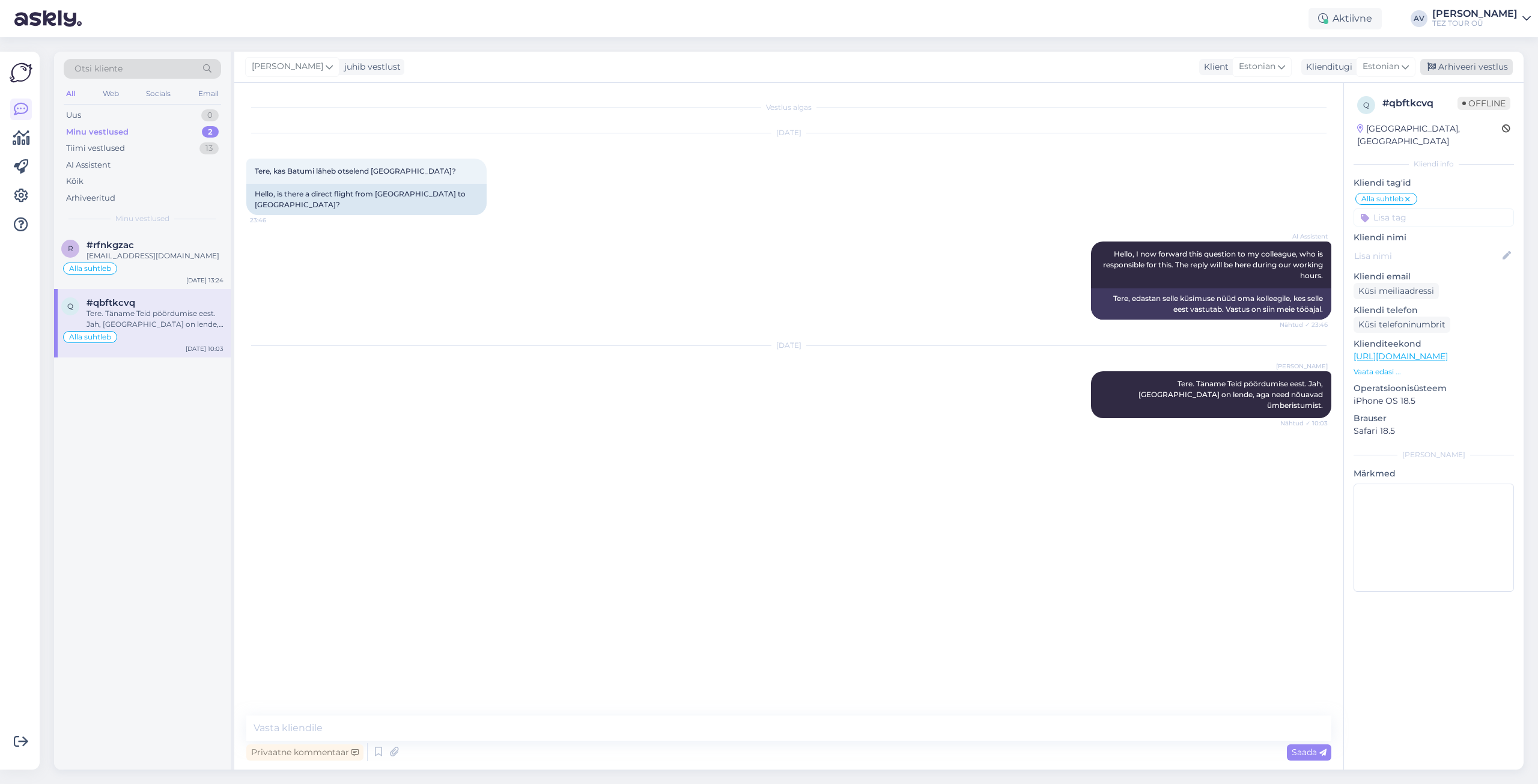
click at [1473, 63] on div "Arhiveeri vestlus" at bounding box center [1467, 67] width 93 height 16
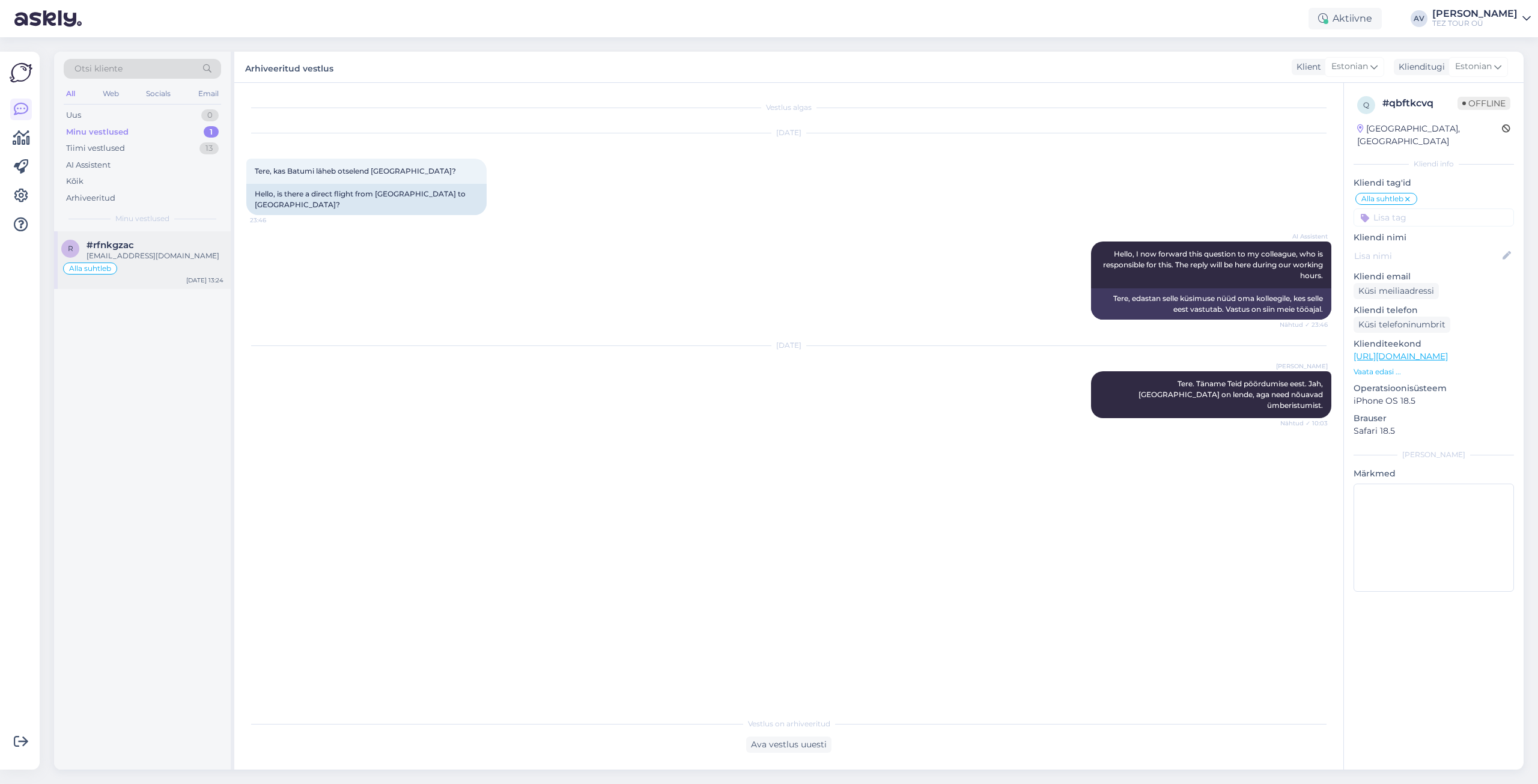
click at [114, 250] on span "#rfnkgzac" at bounding box center [109, 245] width 47 height 11
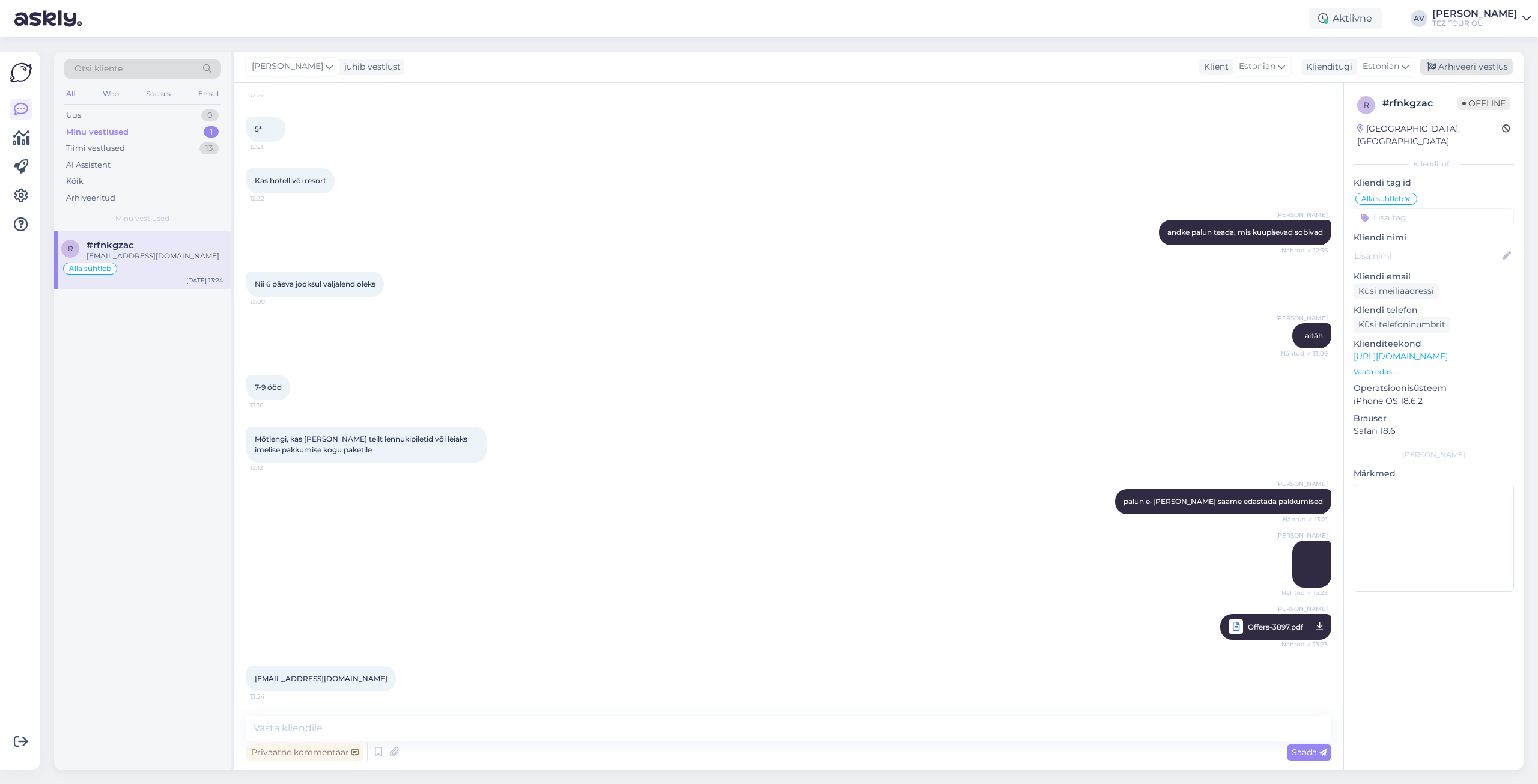
click at [1448, 59] on div "Arhiveeri vestlus" at bounding box center [1467, 67] width 93 height 16
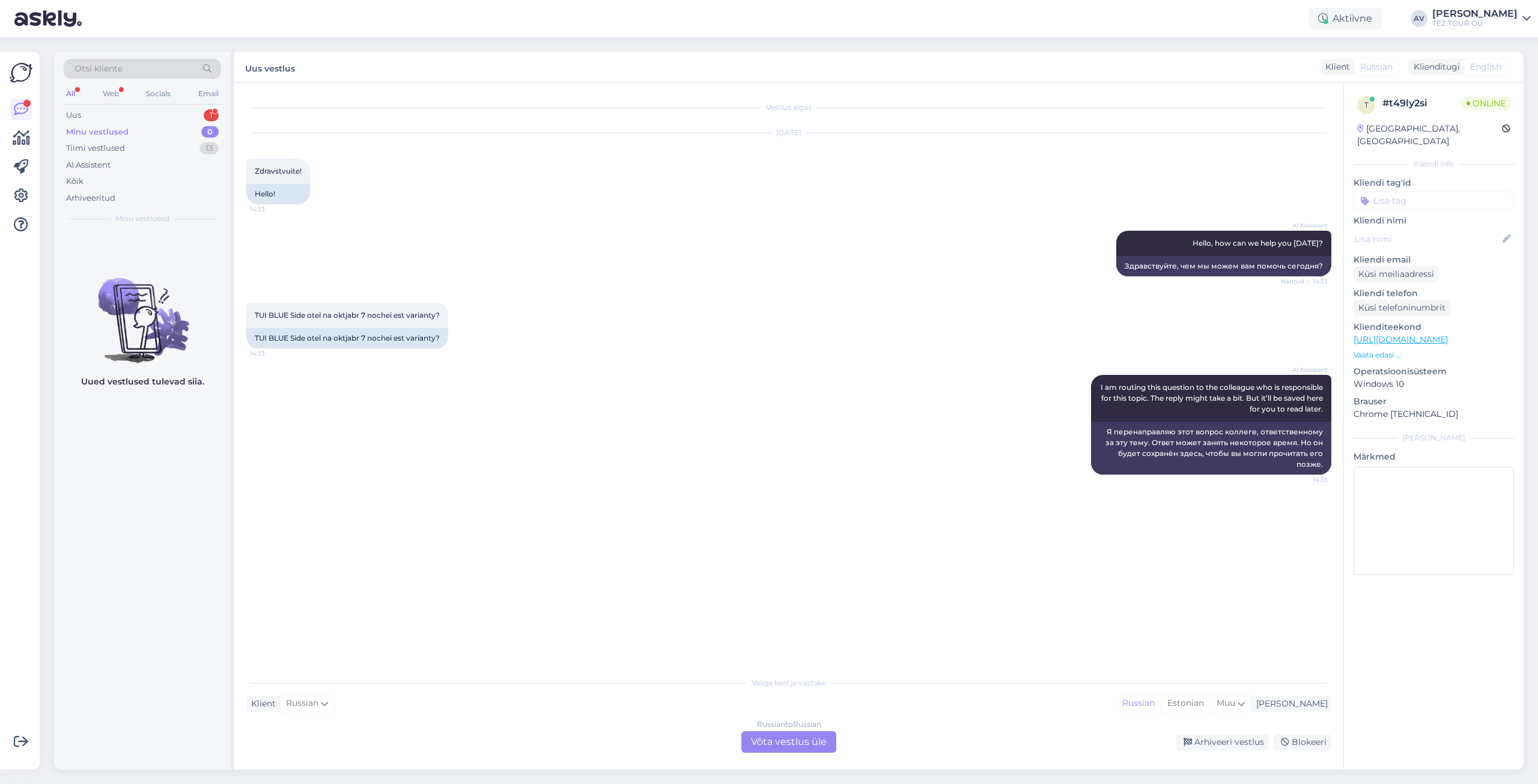
scroll to position [0, 0]
click at [96, 116] on div "Uus 1" at bounding box center [142, 115] width 158 height 16
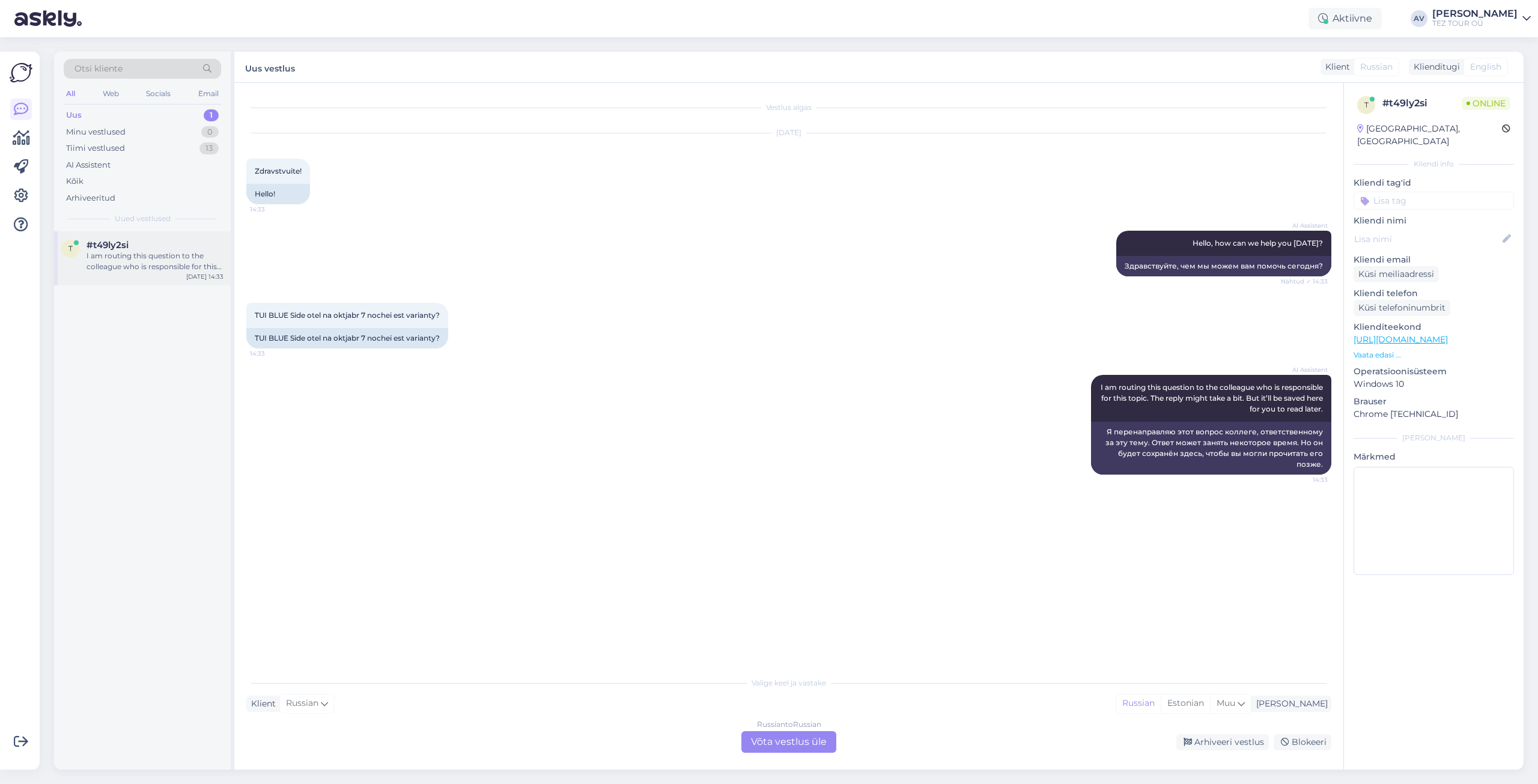
click at [133, 259] on div "I am routing this question to the colleague who is responsible for this topic. …" at bounding box center [155, 261] width 137 height 21
click at [789, 742] on div "Russian to Russian Võta vestlus üle" at bounding box center [789, 742] width 95 height 21
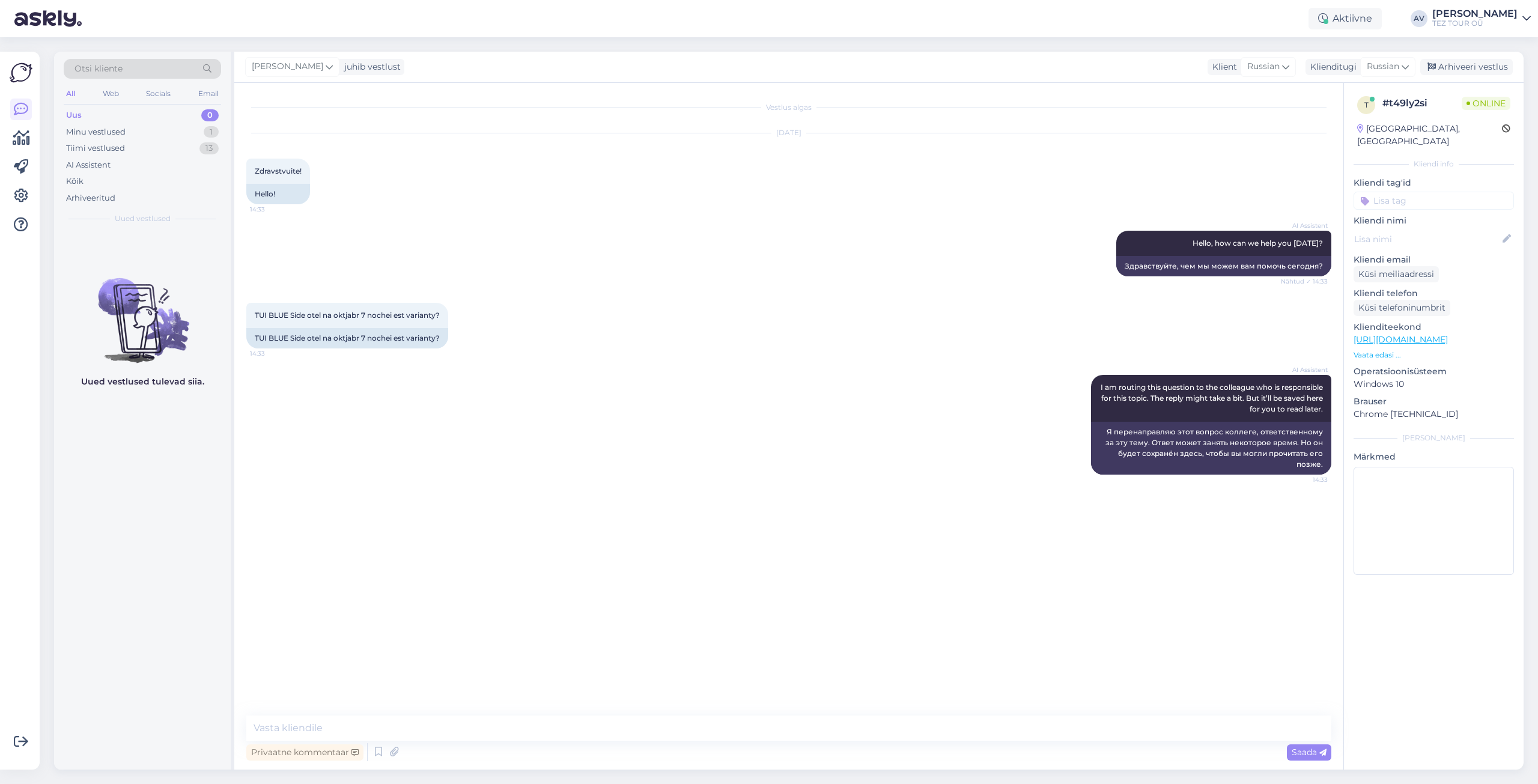
click at [1441, 192] on input at bounding box center [1434, 200] width 161 height 18
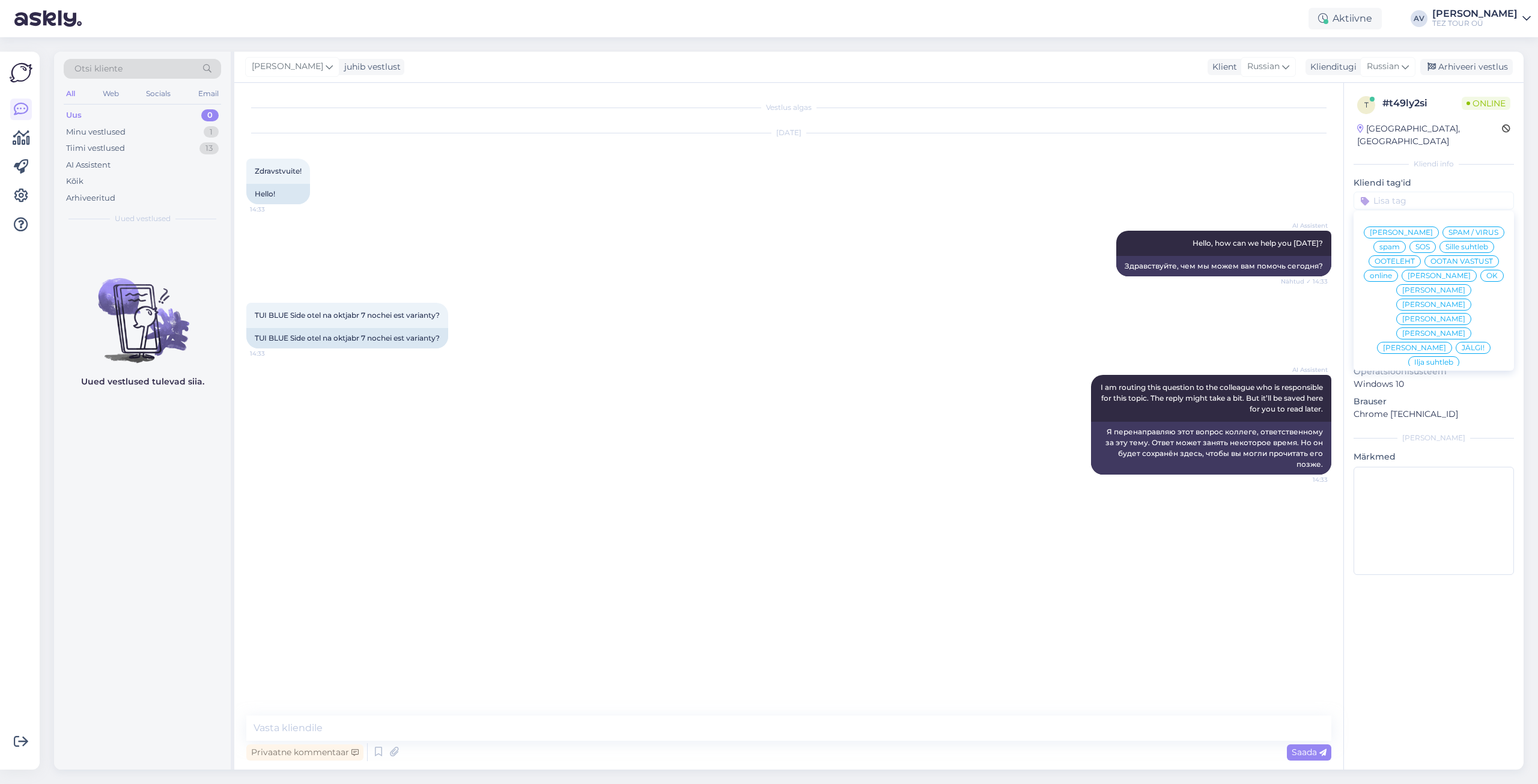
click at [1421, 445] on span "Alla suhtleb" at bounding box center [1433, 448] width 42 height 7
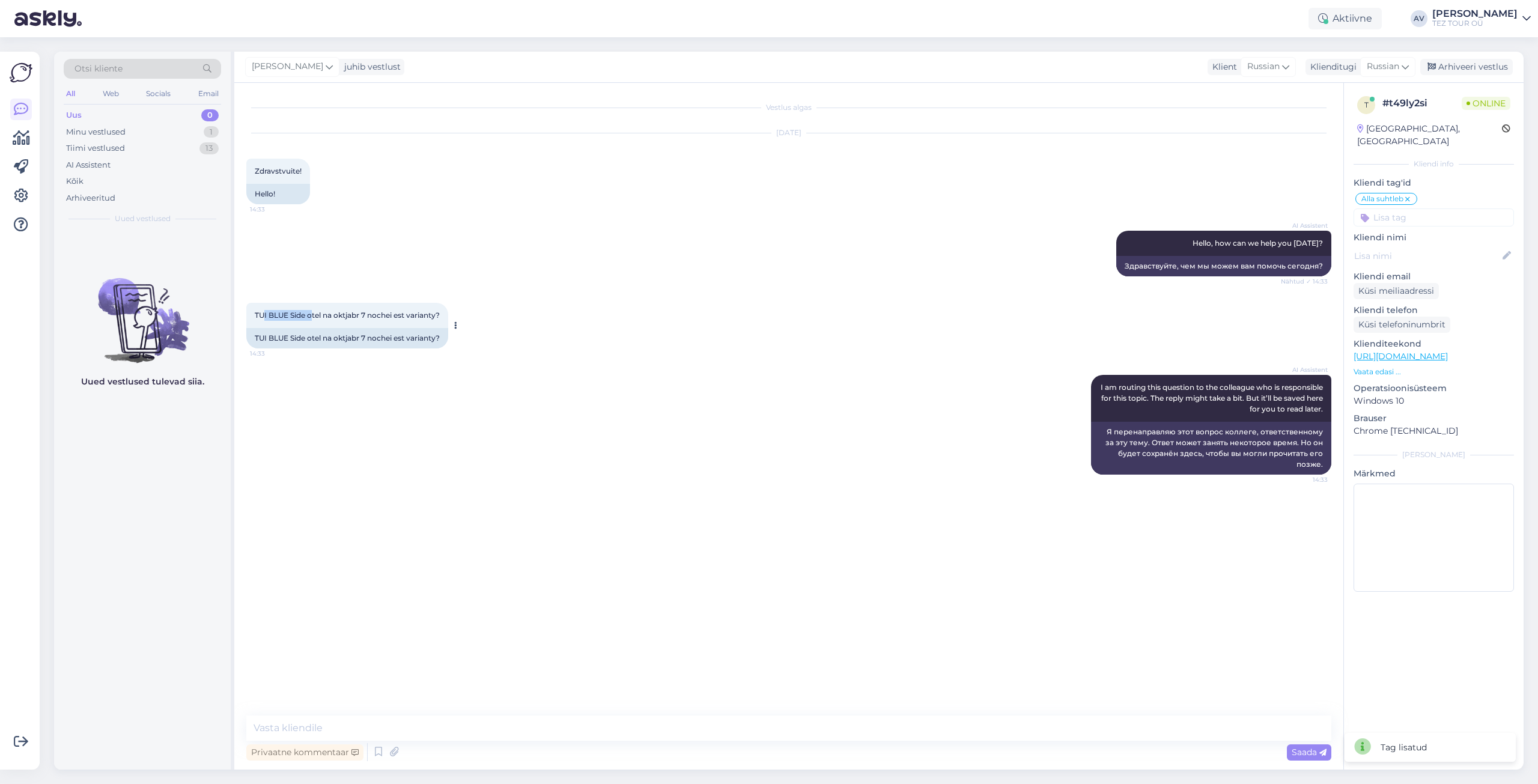
drag, startPoint x: 254, startPoint y: 325, endPoint x: 308, endPoint y: 325, distance: 54.0
click at [308, 325] on div "TUI BLUE Side otel na oktjabr 7 nochei est varianty? 14:33" at bounding box center [347, 316] width 202 height 25
copy span "TUI BLUE Side"
click at [481, 727] on textarea at bounding box center [789, 728] width 1085 height 25
click at [520, 728] on textarea "Добрый день. К сожалению отель не доступен в систме бронирвоания." at bounding box center [789, 728] width 1085 height 25
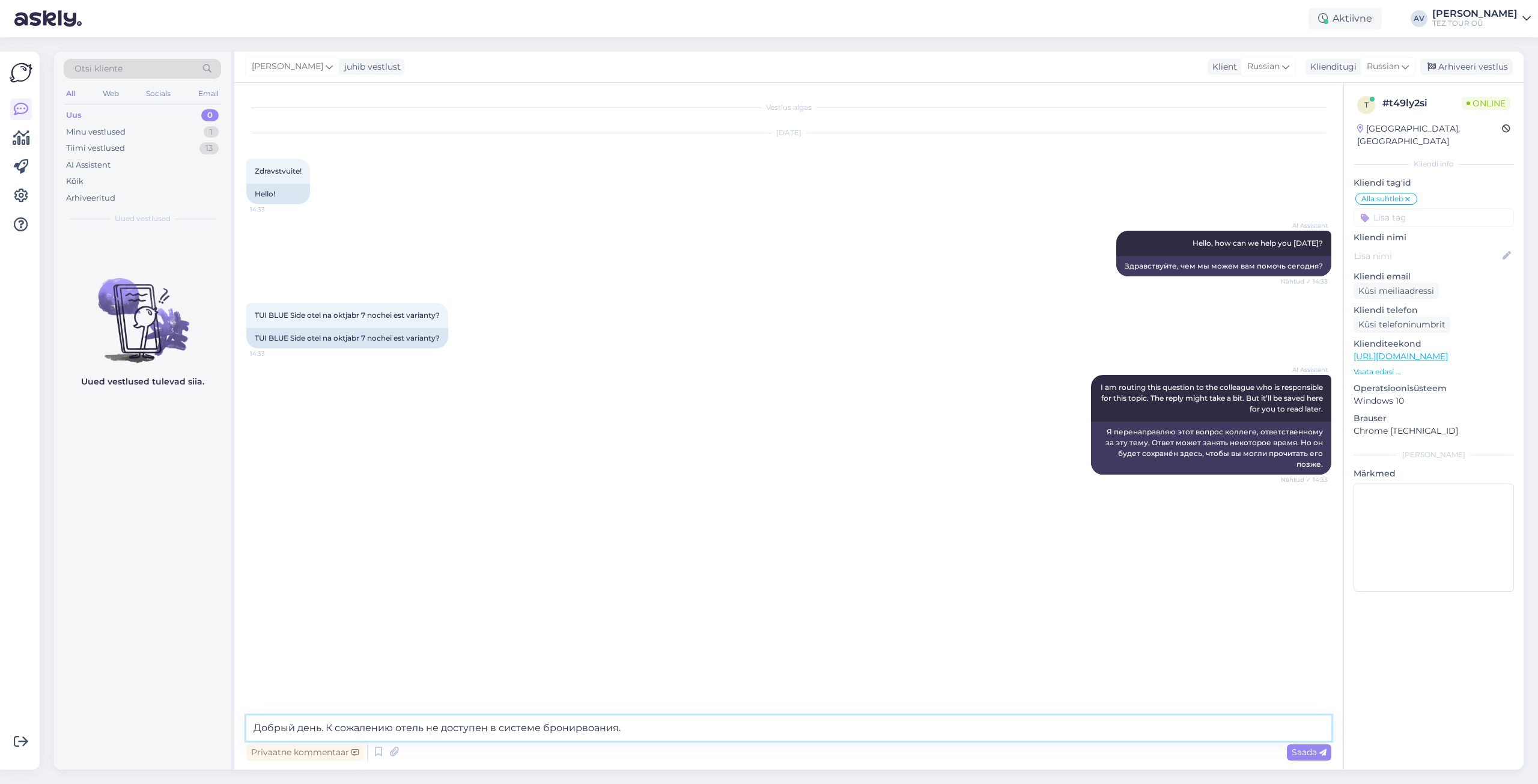
click at [581, 730] on textarea "Добрый день. К сожалению отель не доступен в системе бронирвоания." at bounding box center [789, 728] width 1085 height 25
click at [595, 728] on textarea "Добрый день. К сожалению отель не доступен в системе бронировоания." at bounding box center [789, 728] width 1085 height 25
type textarea "Добрый день. К сожалению отель не доступен в системе бронирования."
click at [1323, 749] on icon at bounding box center [1322, 752] width 7 height 7
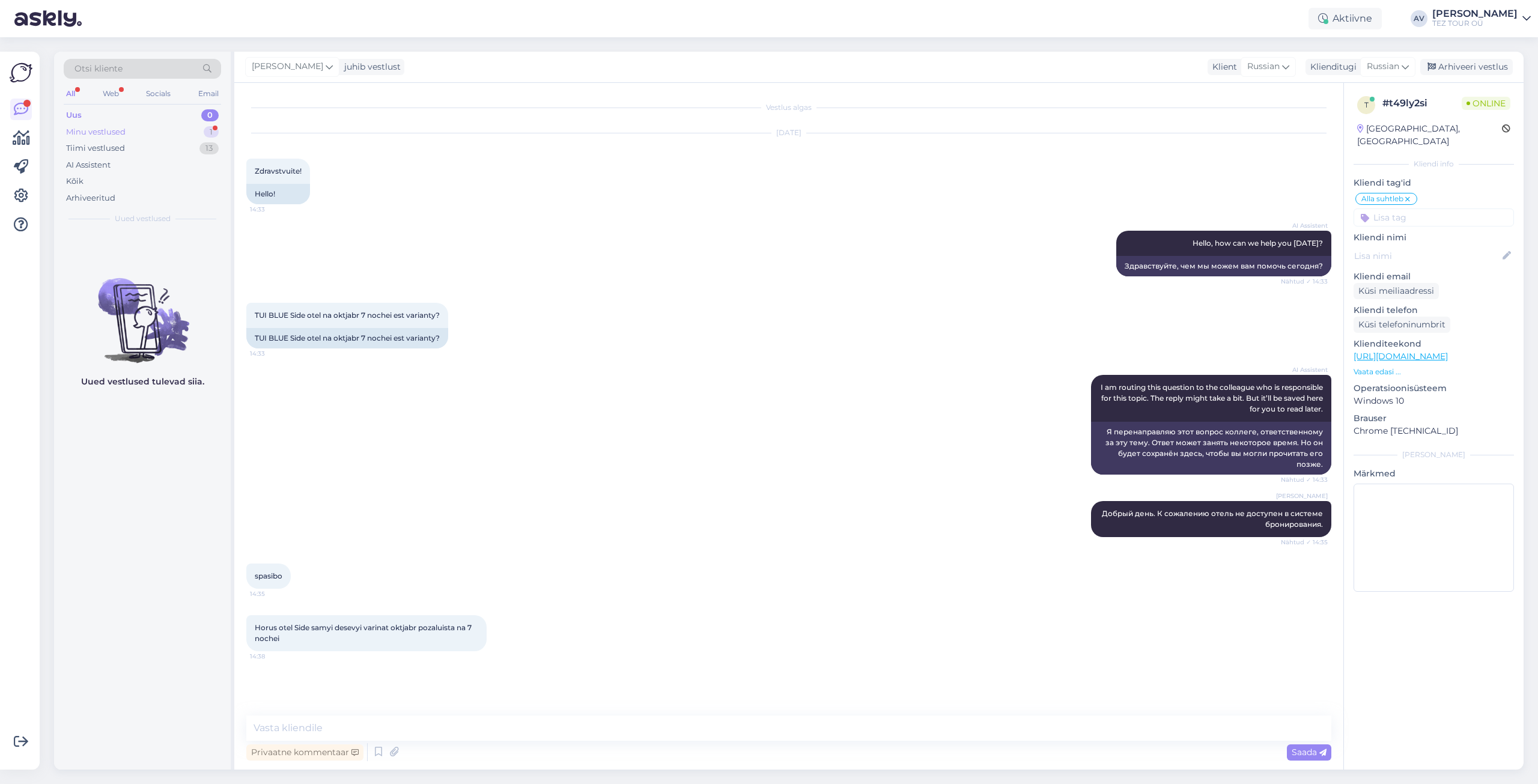
click at [136, 135] on div "Minu vestlused 1" at bounding box center [142, 132] width 158 height 16
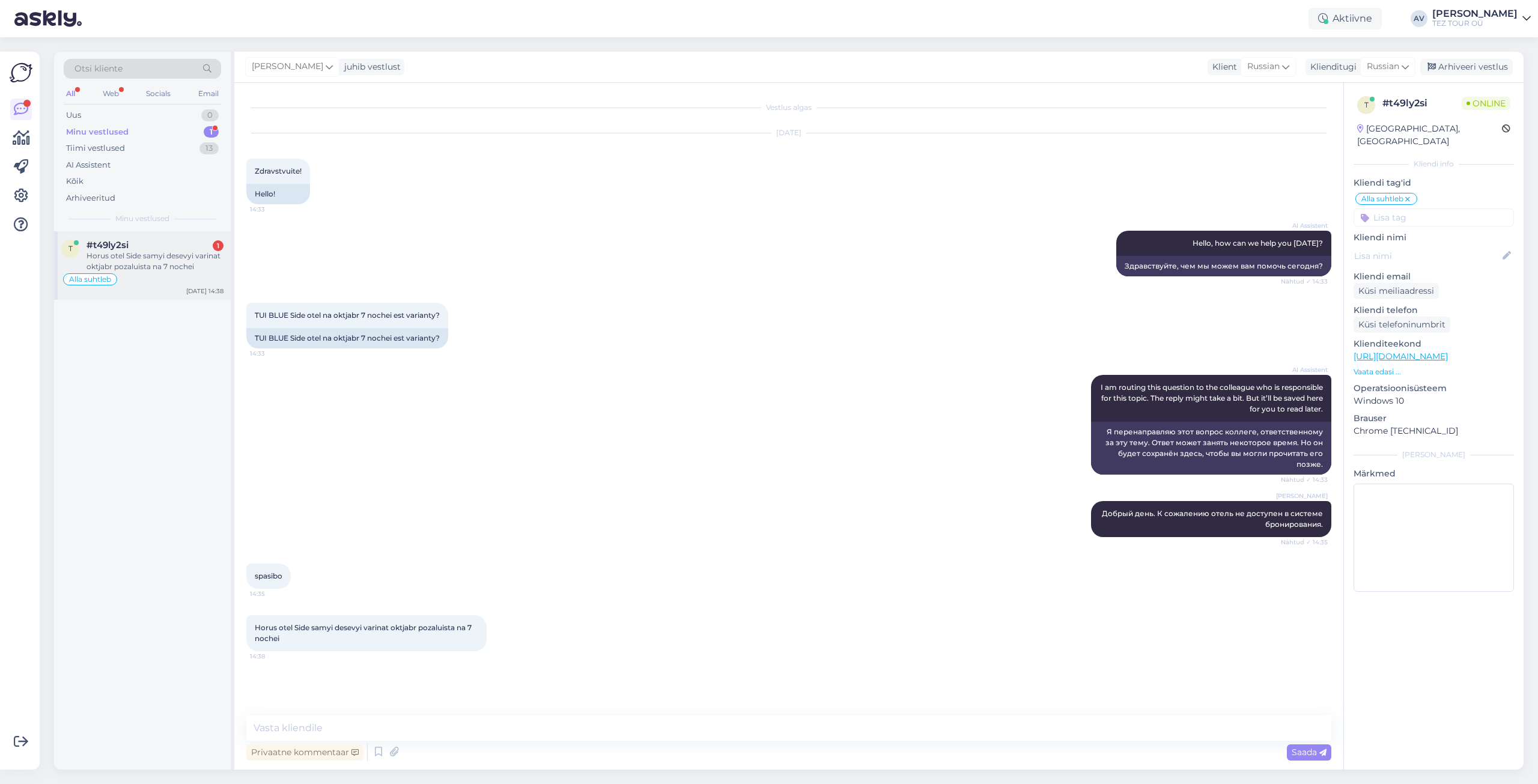
click at [136, 262] on div "Horus otel Side samyi desevyi varinat oktjabr pozaluista na 7 nochei" at bounding box center [155, 261] width 137 height 21
drag, startPoint x: 256, startPoint y: 638, endPoint x: 275, endPoint y: 635, distance: 19.2
click at [275, 635] on div "Horus otel Side samyi desevyi varinat oktjabr pozaluista na 7 nochei 14:38" at bounding box center [367, 633] width 240 height 36
copy span "Horus"
click at [1086, 602] on div "spasibo 14:35" at bounding box center [789, 576] width 1085 height 51
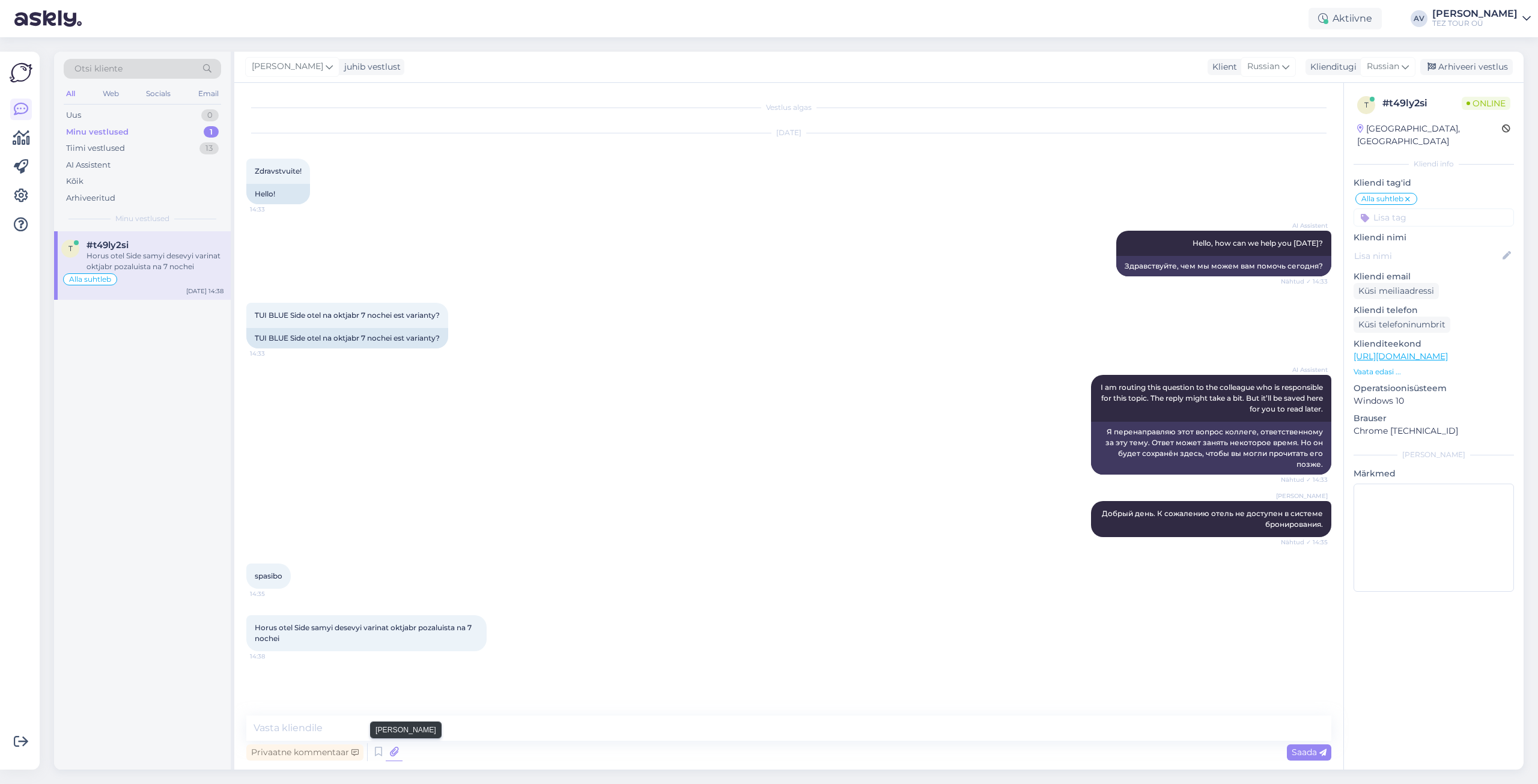
click at [393, 751] on icon at bounding box center [394, 752] width 16 height 18
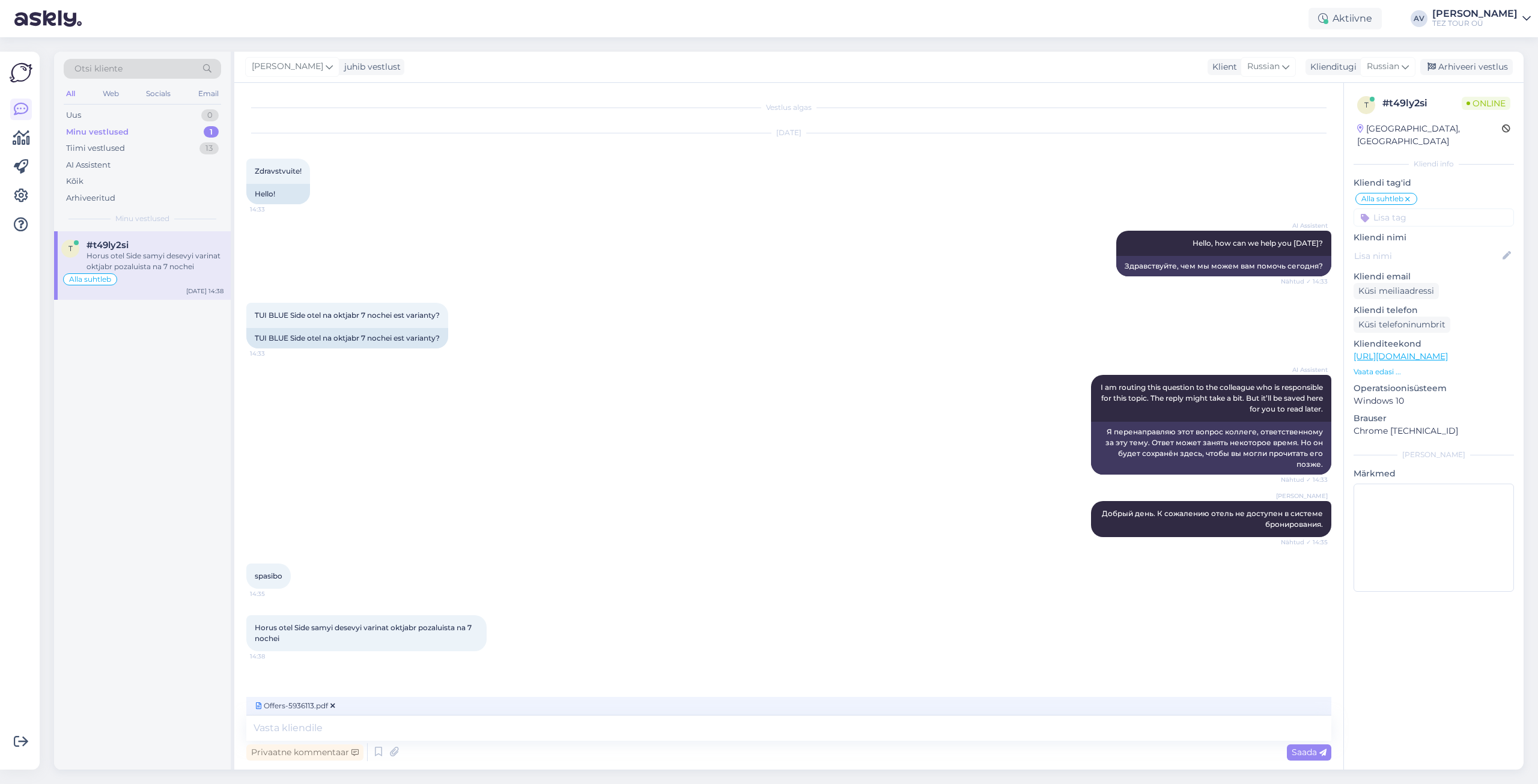
click at [859, 766] on div "Vestlus algas [DATE] Zdravstvuite! 14:33 Hello! AI Assistent Hello, how can we …" at bounding box center [789, 427] width 1109 height 687
click at [852, 757] on div "Privaatne kommentaar Saada" at bounding box center [789, 752] width 1085 height 23
click at [74, 183] on div "Kõik" at bounding box center [75, 181] width 17 height 12
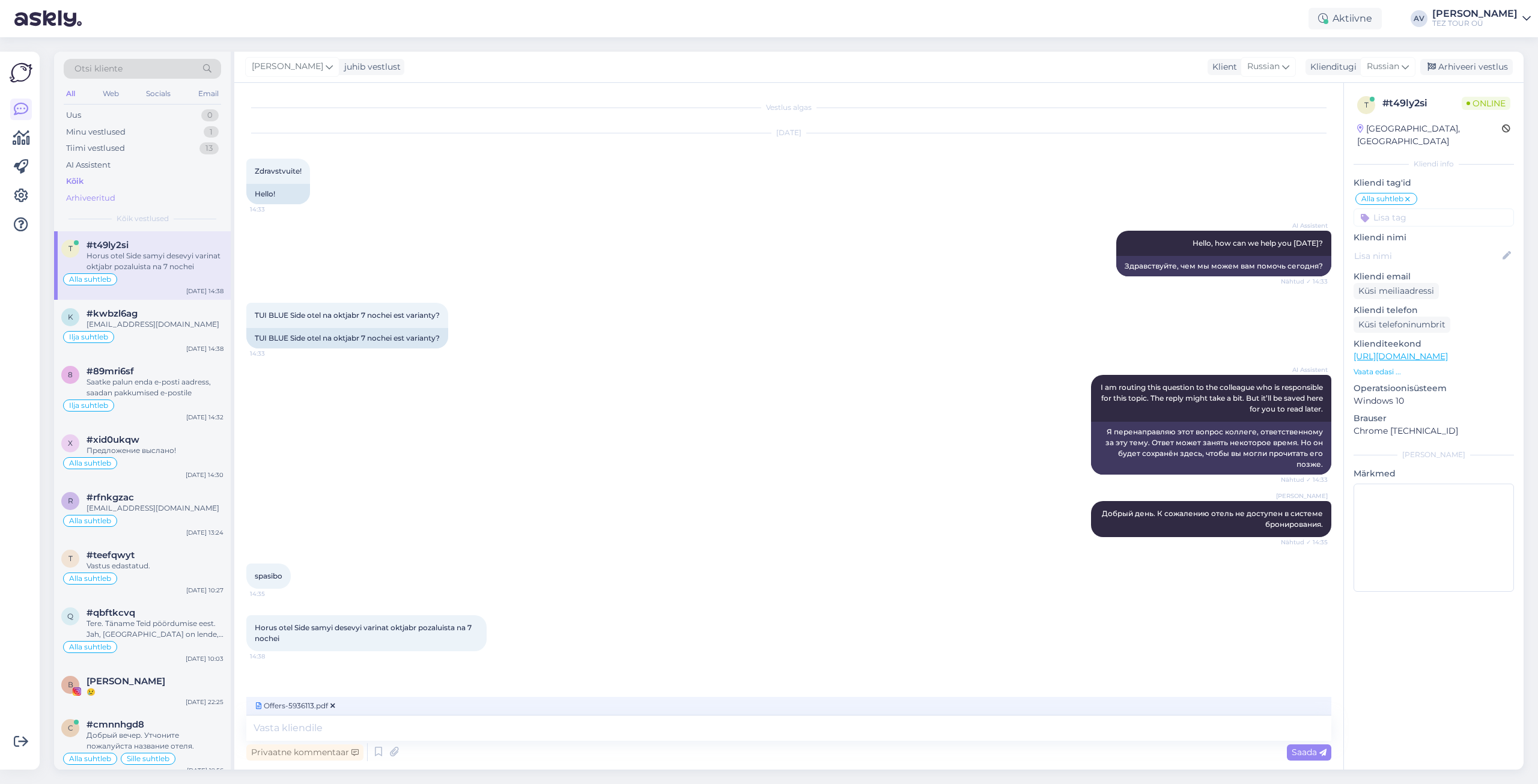
click at [91, 198] on div "Arhiveeritud" at bounding box center [90, 198] width 49 height 12
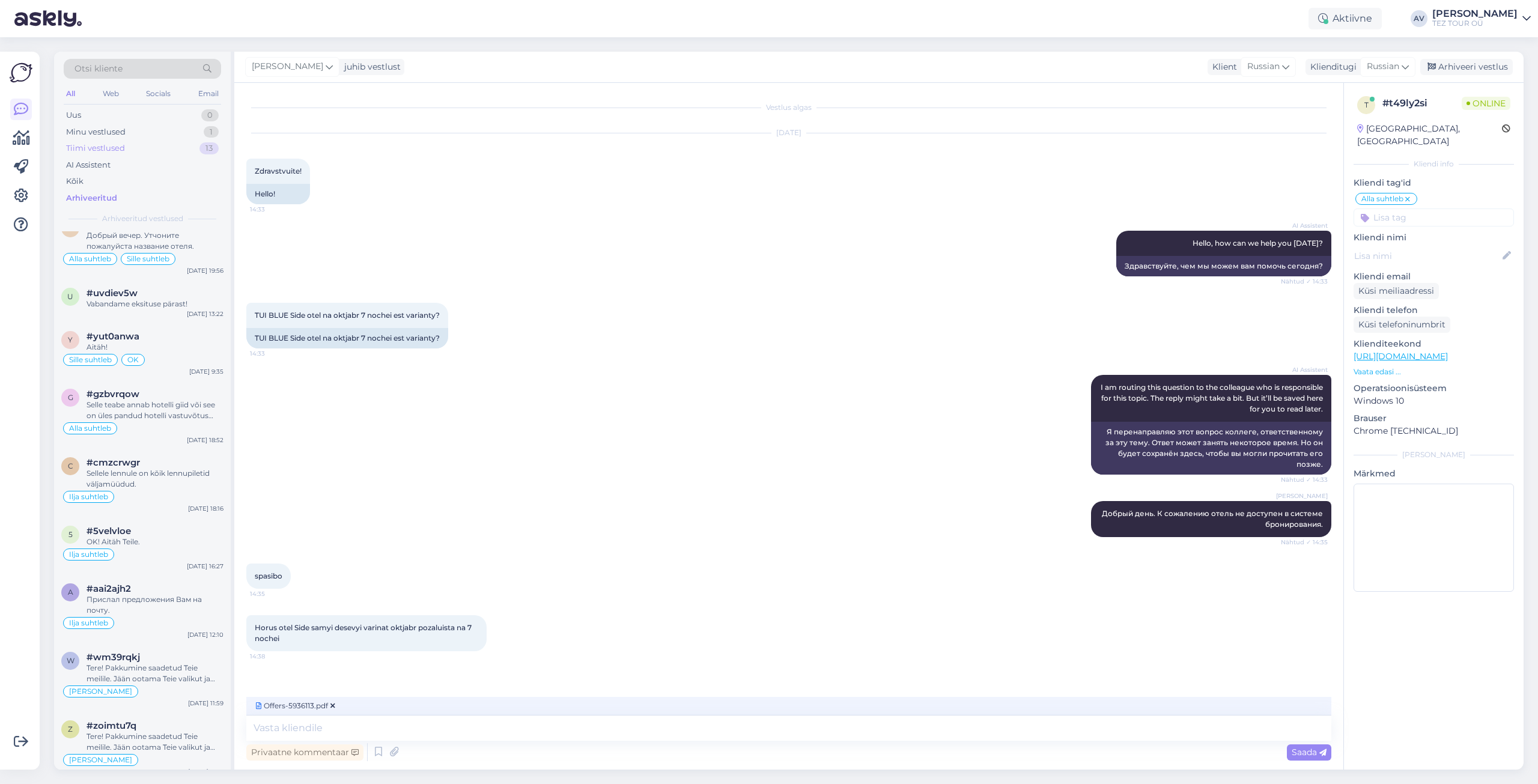
scroll to position [300, 0]
click at [78, 115] on div "Uus" at bounding box center [74, 115] width 15 height 12
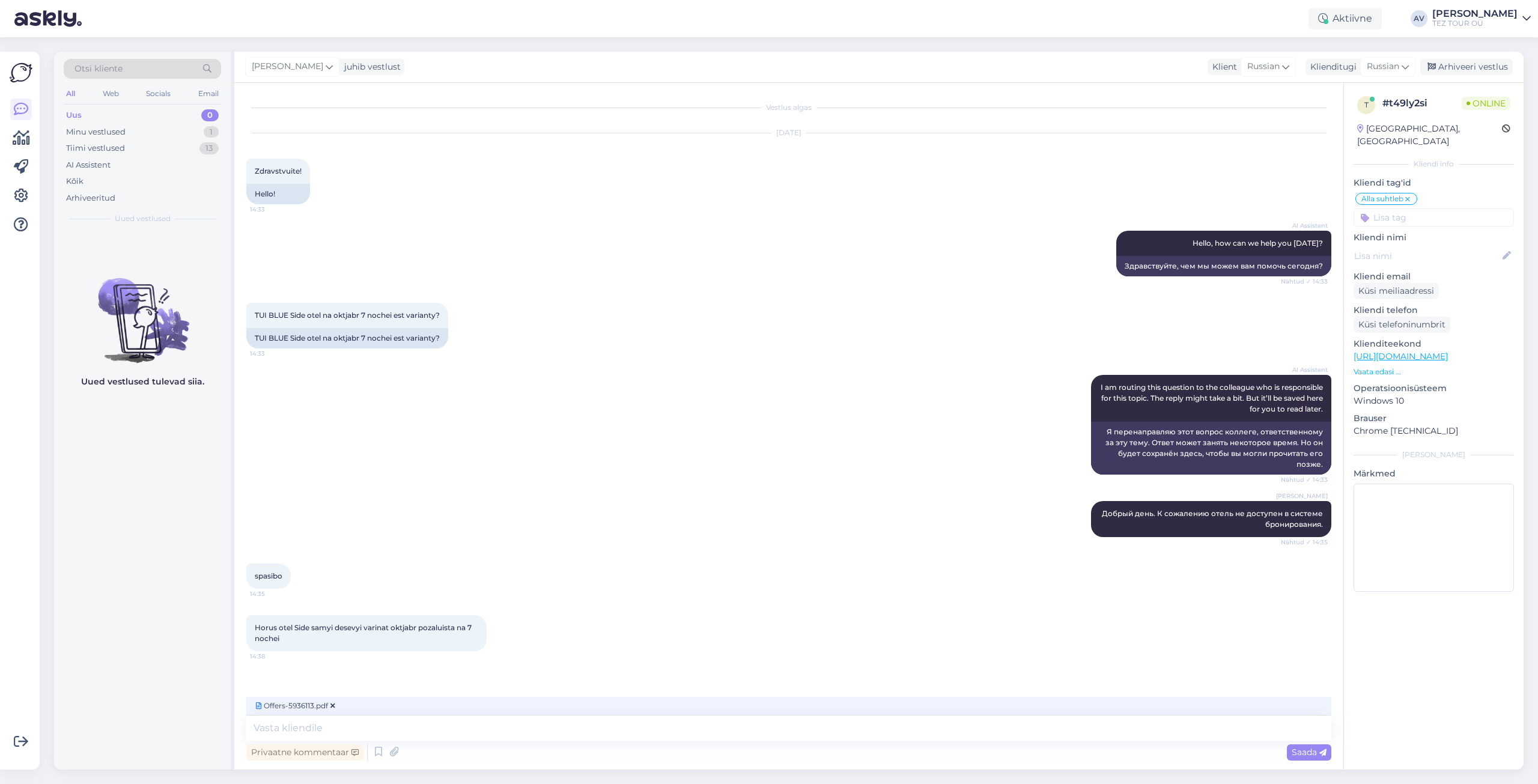
click at [78, 115] on div "Uus" at bounding box center [74, 115] width 15 height 12
click at [91, 134] on div "Minu vestlused" at bounding box center [95, 132] width 59 height 12
